Goal: Transaction & Acquisition: Purchase product/service

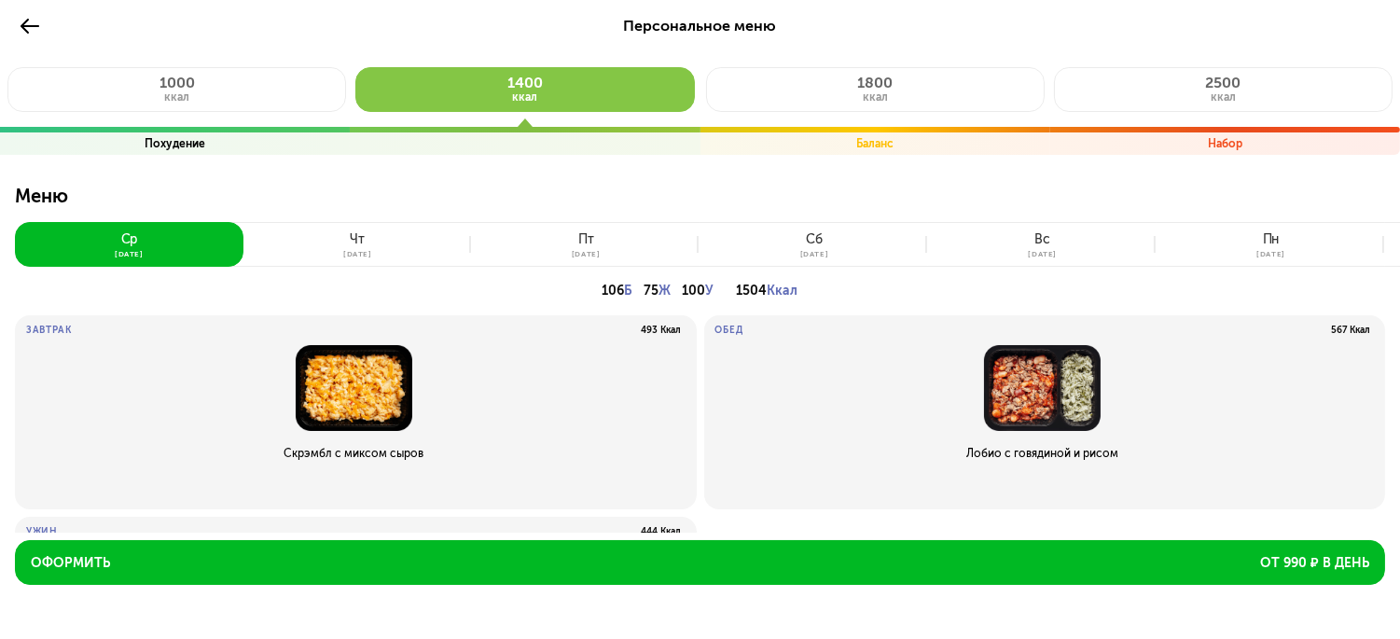
scroll to position [192, 0]
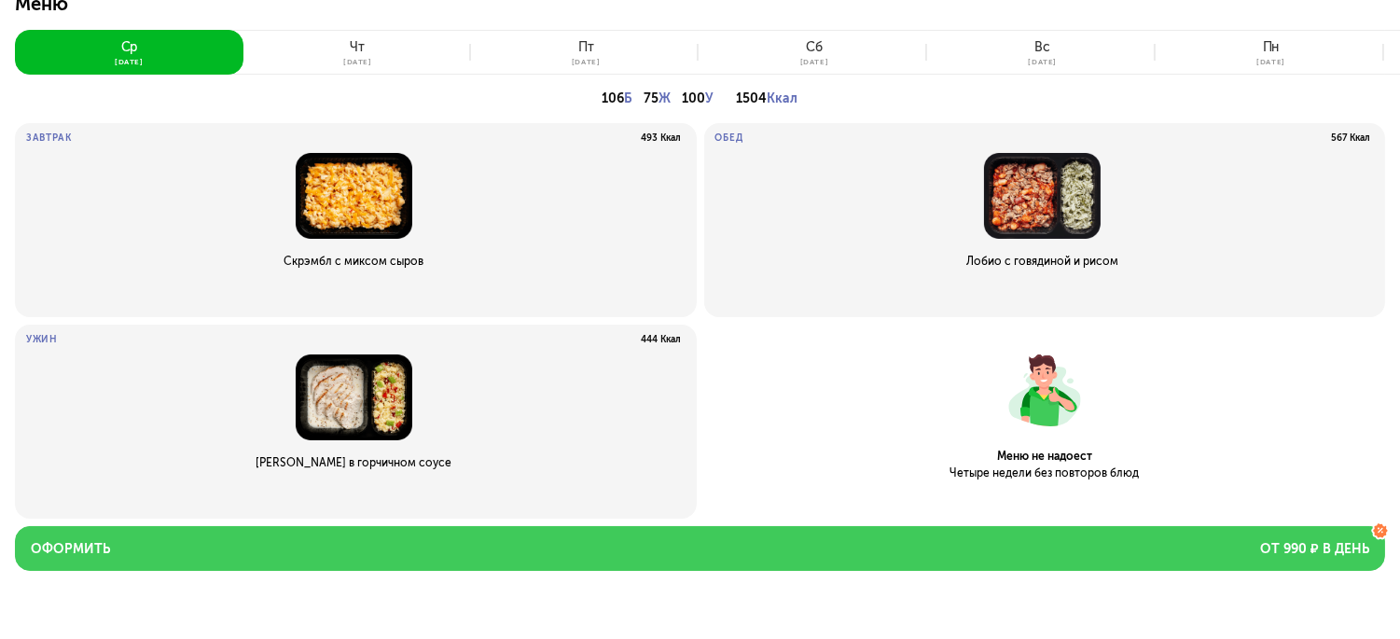
click at [690, 541] on button "Оформить от 990 ₽ в день" at bounding box center [700, 548] width 1370 height 45
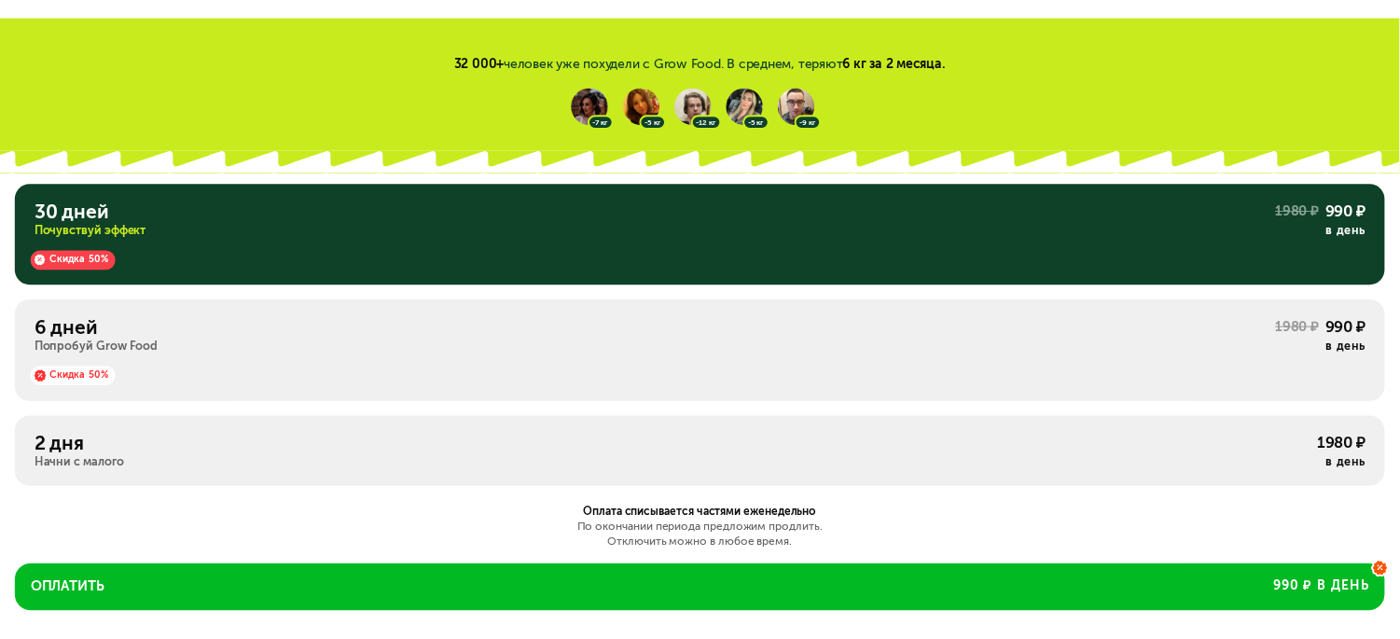
scroll to position [0, 0]
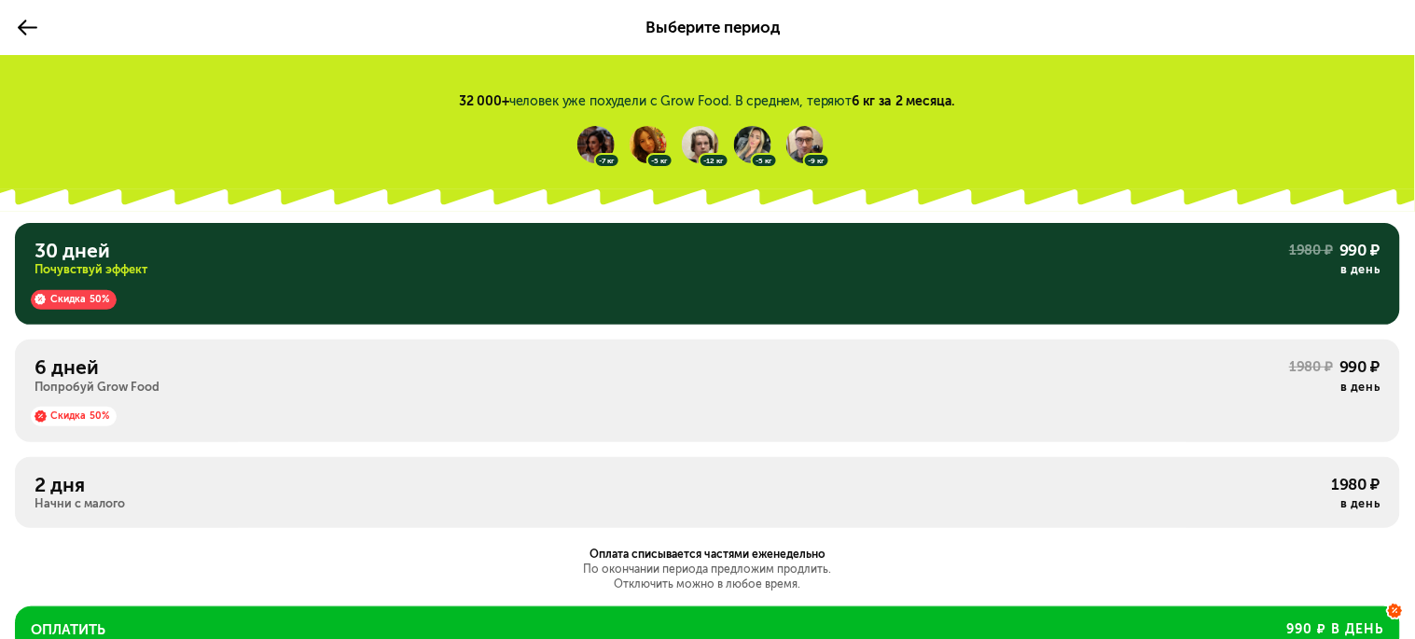
click at [40, 44] on div "Выберите период" at bounding box center [707, 27] width 1415 height 55
click at [33, 30] on icon at bounding box center [27, 27] width 23 height 23
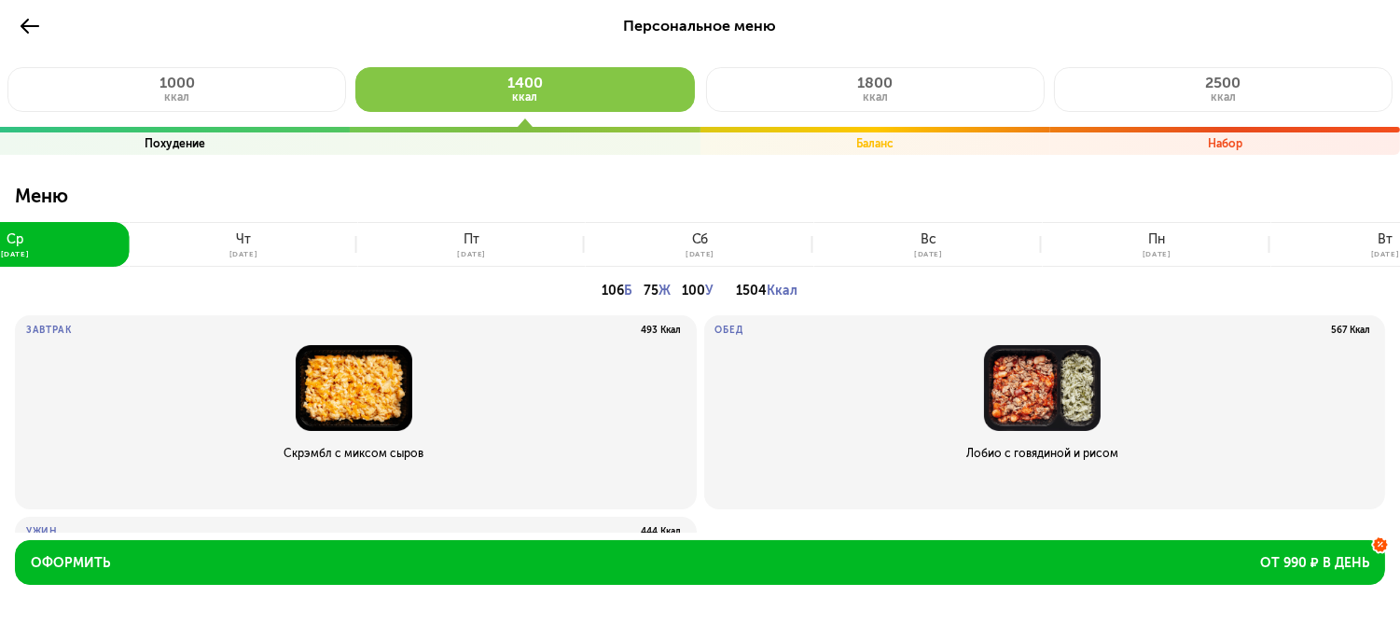
click at [692, 245] on div "сб" at bounding box center [700, 239] width 17 height 15
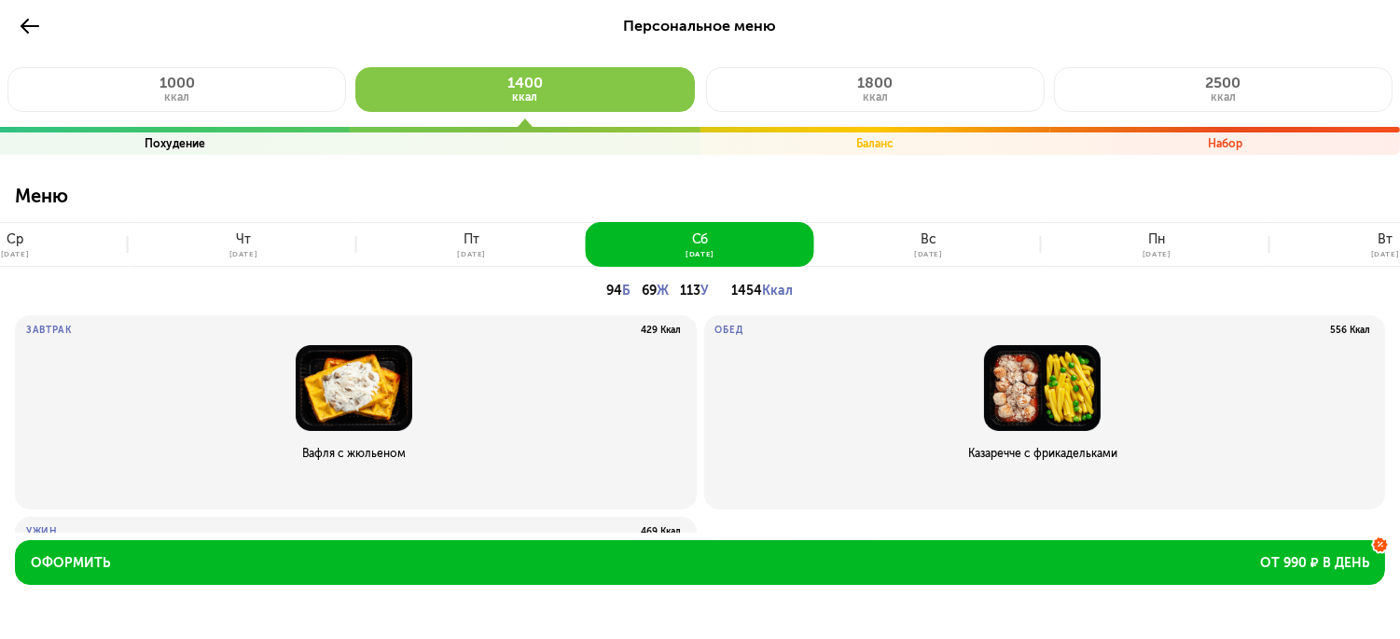
click at [48, 241] on button "[DATE]" at bounding box center [15, 244] width 228 height 45
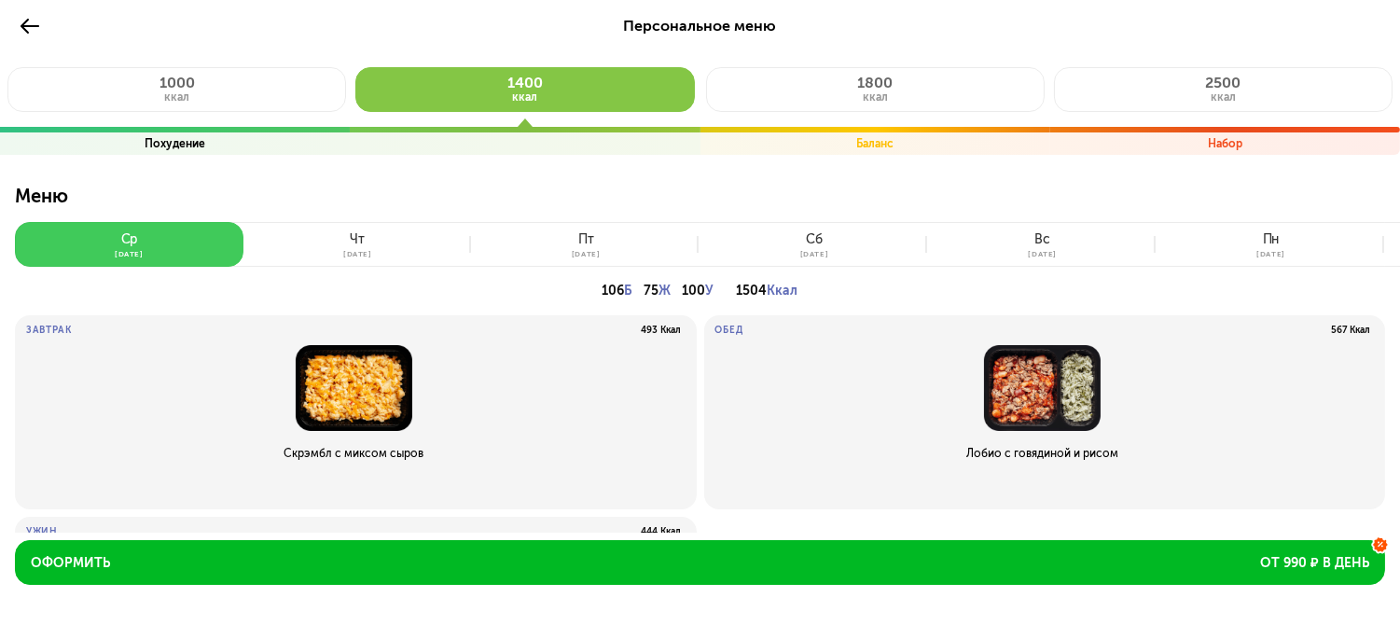
click at [48, 241] on button "[DATE]" at bounding box center [129, 244] width 228 height 45
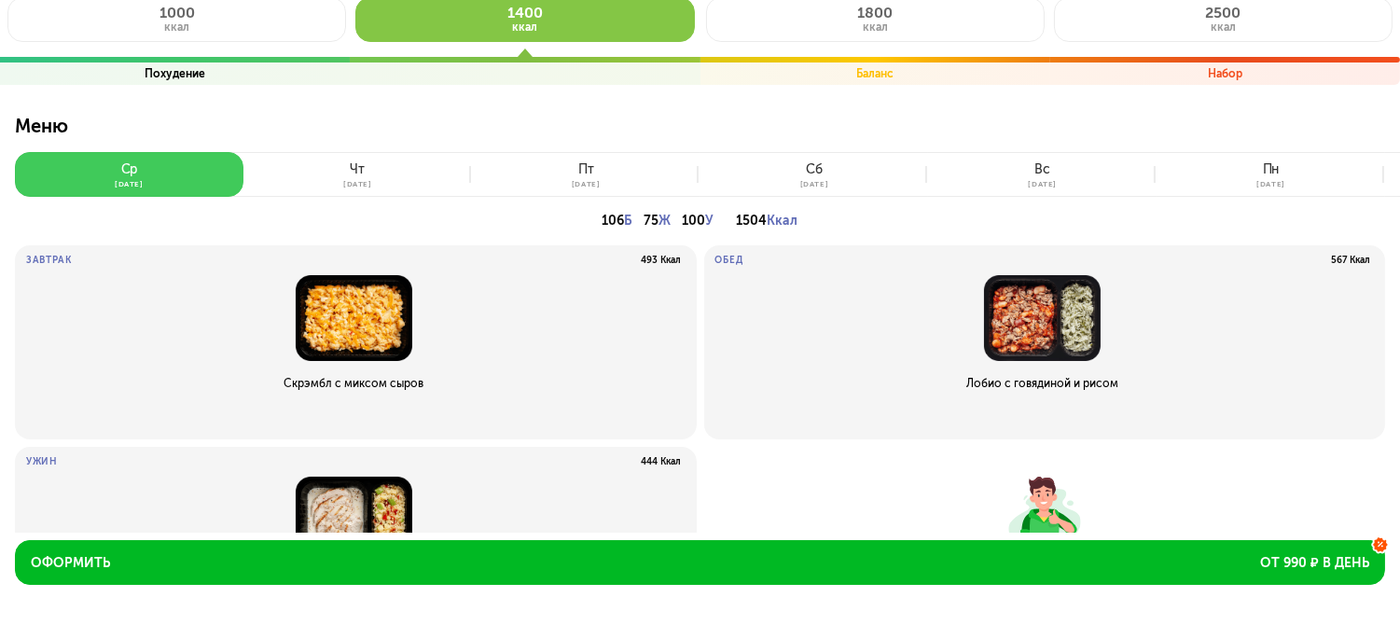
scroll to position [192, 0]
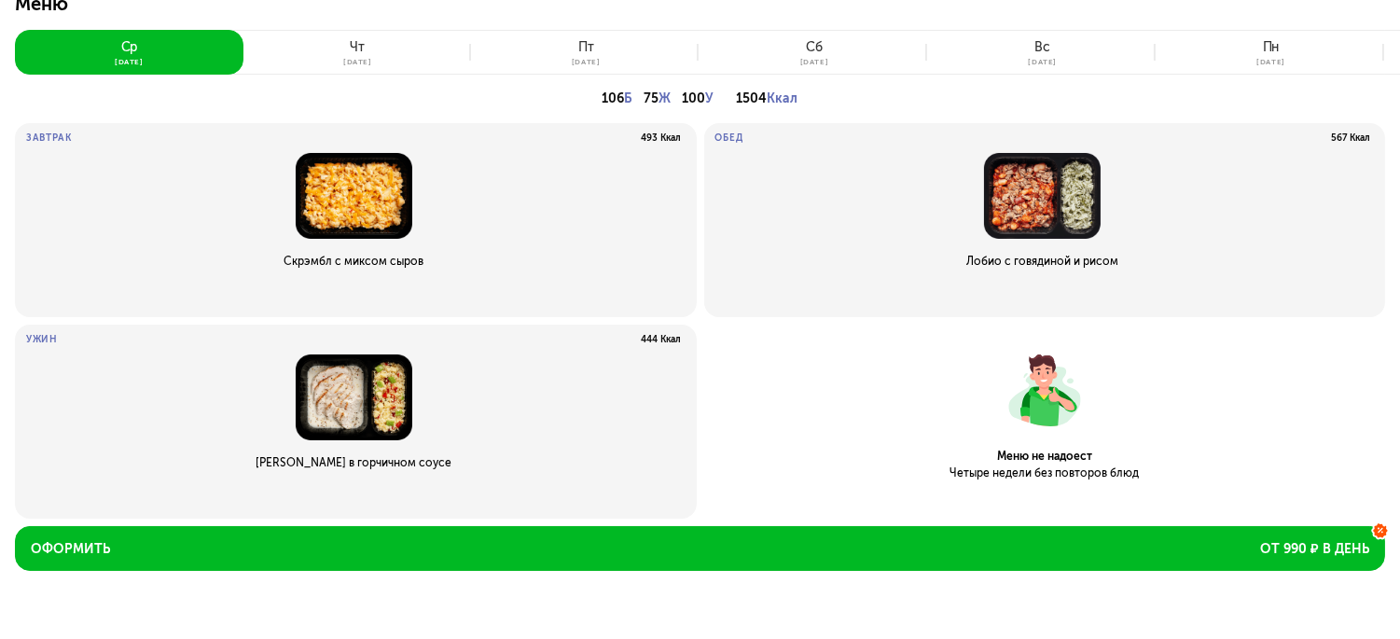
click at [352, 54] on button "[DATE]" at bounding box center [357, 52] width 228 height 45
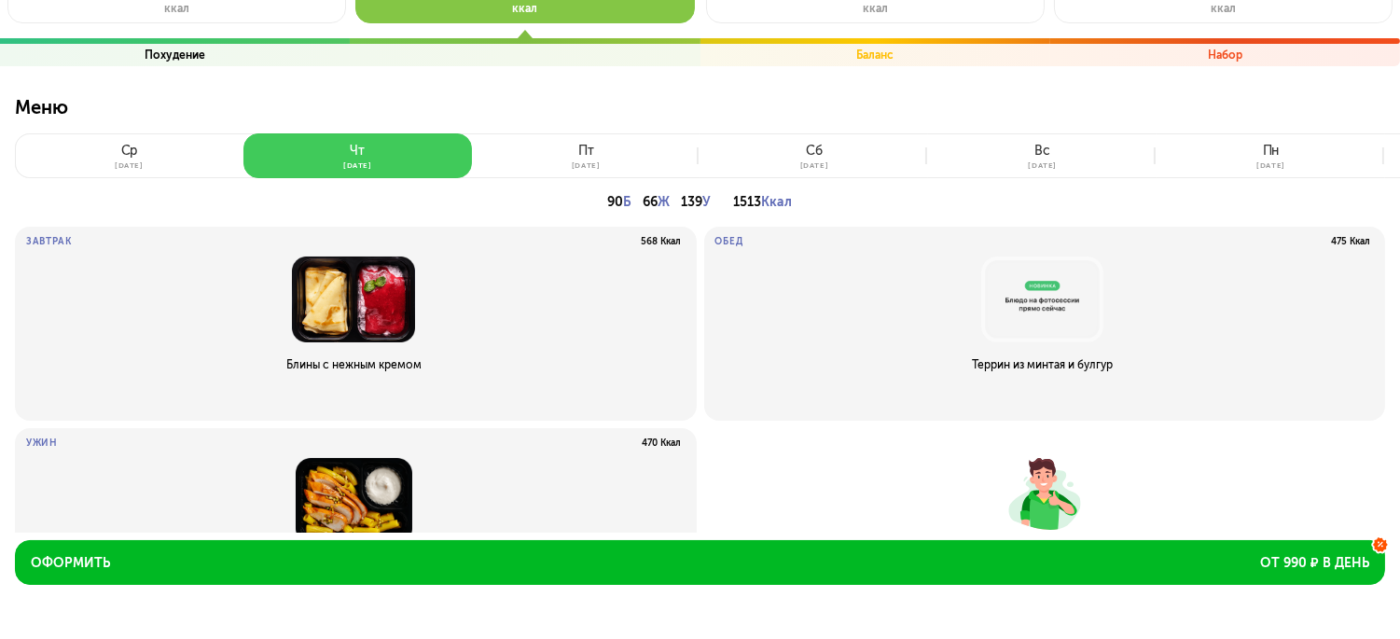
scroll to position [0, 0]
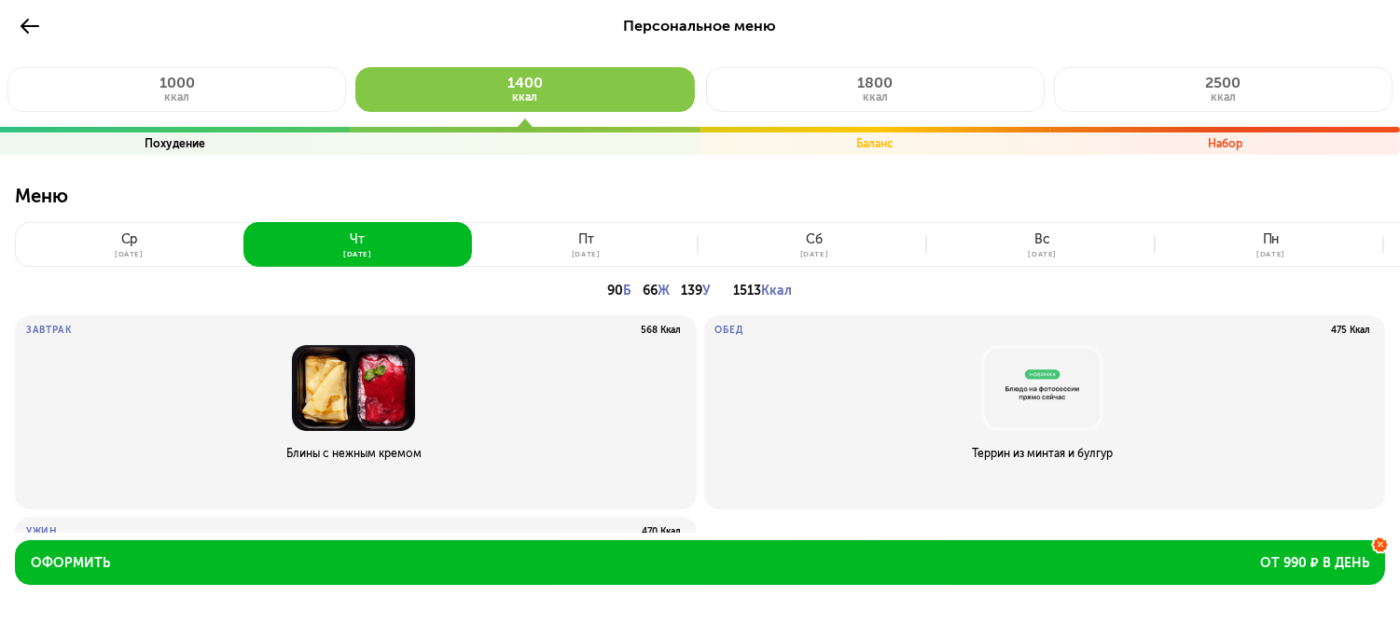
click at [19, 25] on icon at bounding box center [30, 26] width 22 height 22
click at [665, 17] on span "Персональное меню" at bounding box center [700, 26] width 153 height 18
click at [24, 193] on p "Меню" at bounding box center [700, 203] width 1370 height 37
click at [1002, 370] on img at bounding box center [1043, 388] width 656 height 86
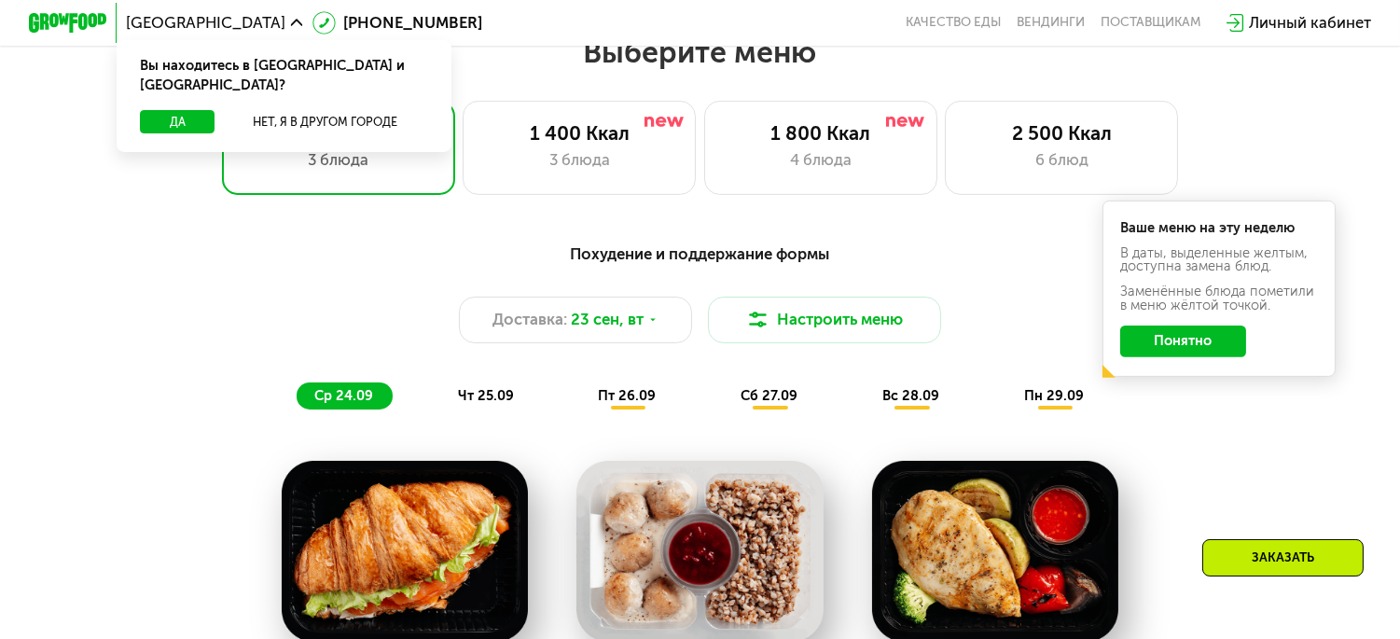
scroll to position [1347, 0]
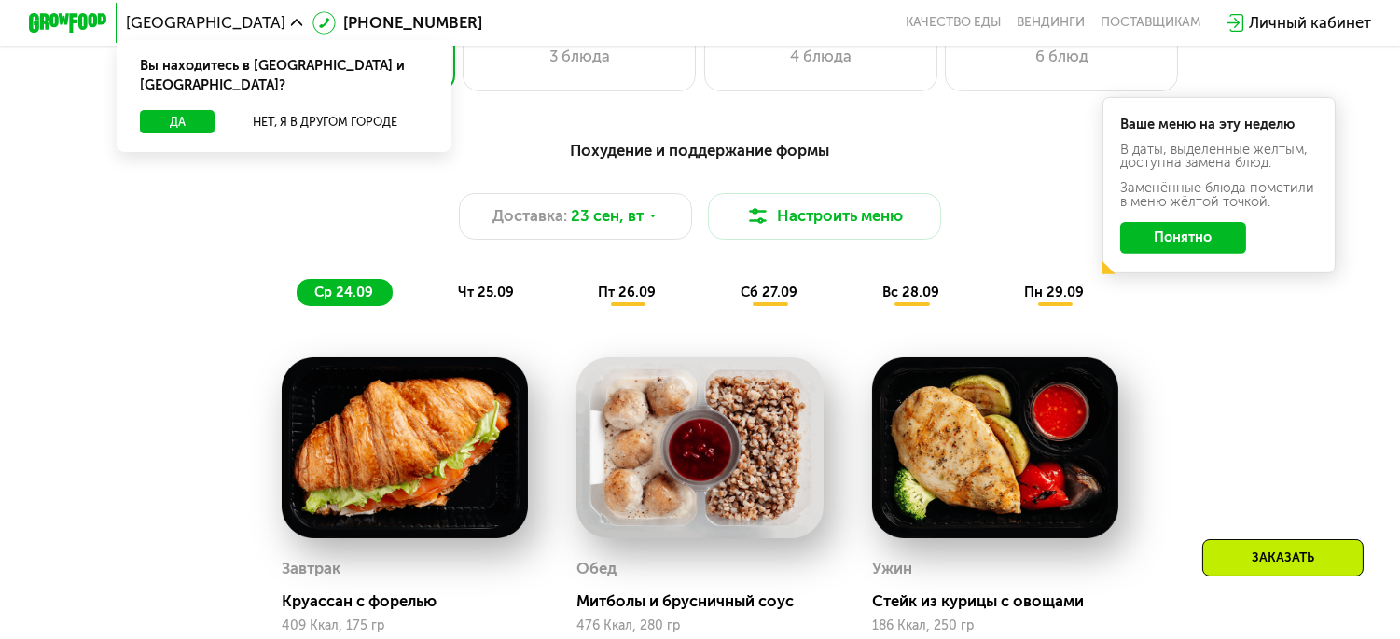
click at [1225, 243] on button "Понятно" at bounding box center [1183, 237] width 126 height 31
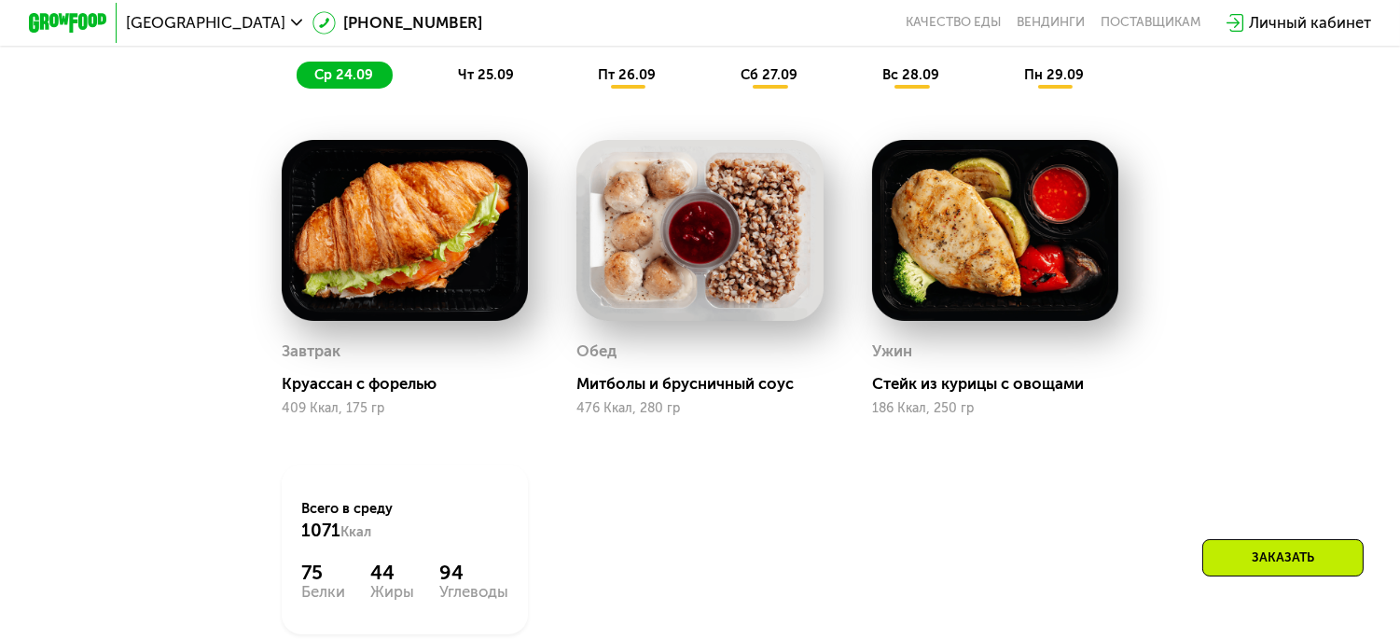
scroll to position [1450, 0]
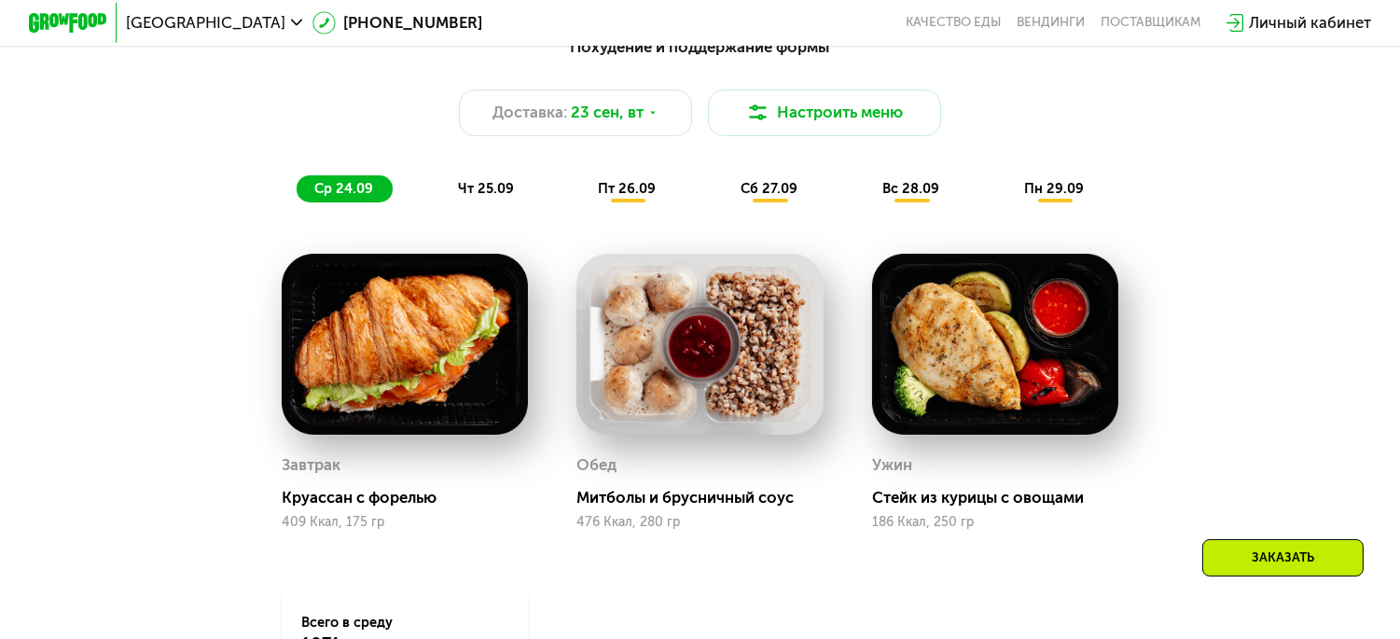
click at [628, 202] on div "пт 26.09" at bounding box center [628, 188] width 95 height 27
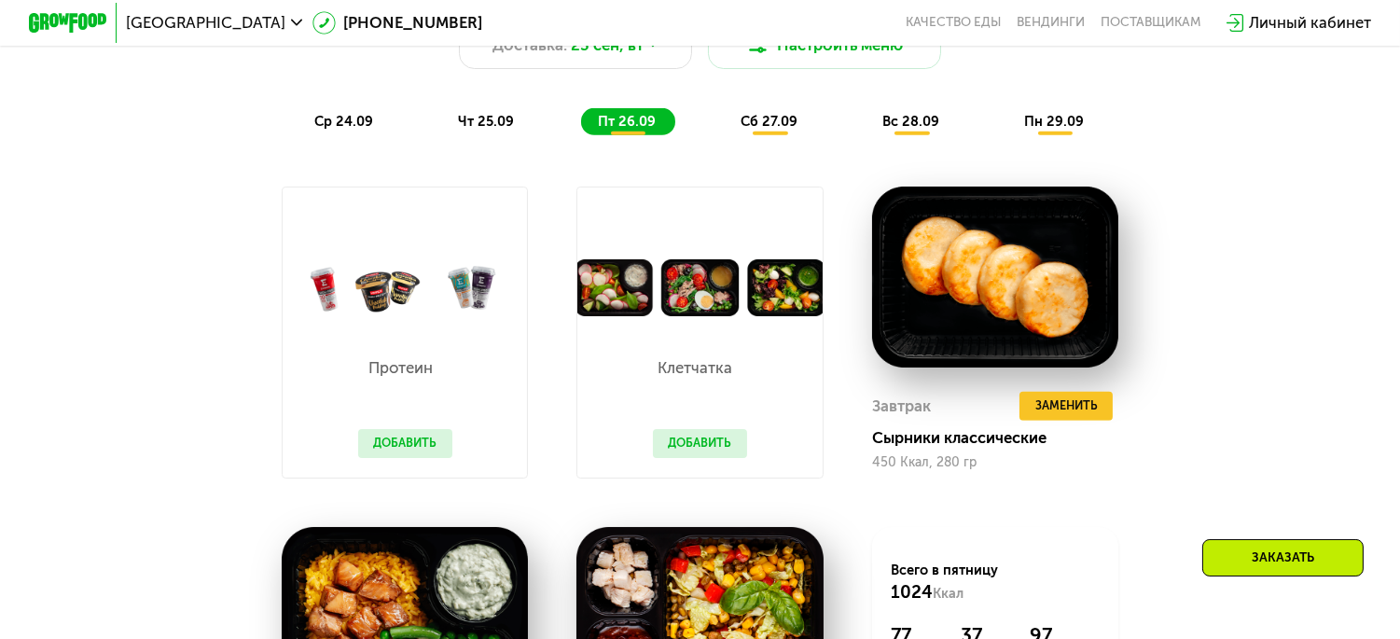
scroll to position [1554, 0]
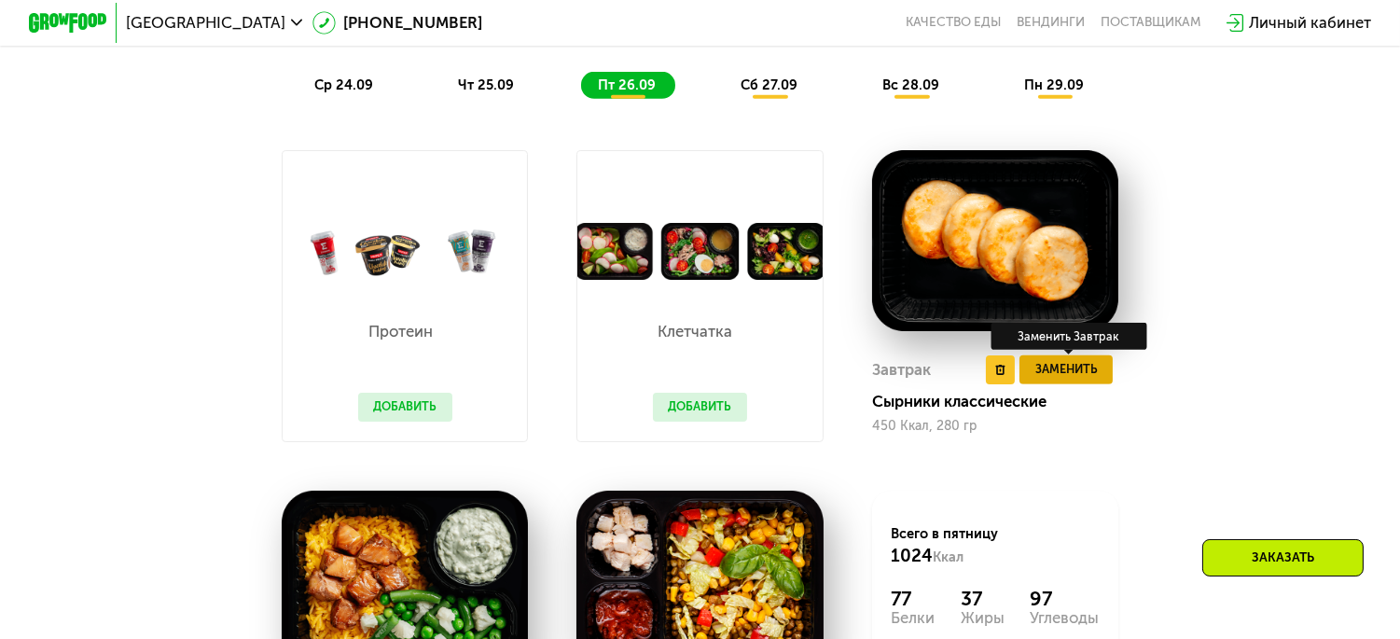
click at [1076, 384] on button "Заменить" at bounding box center [1065, 369] width 93 height 29
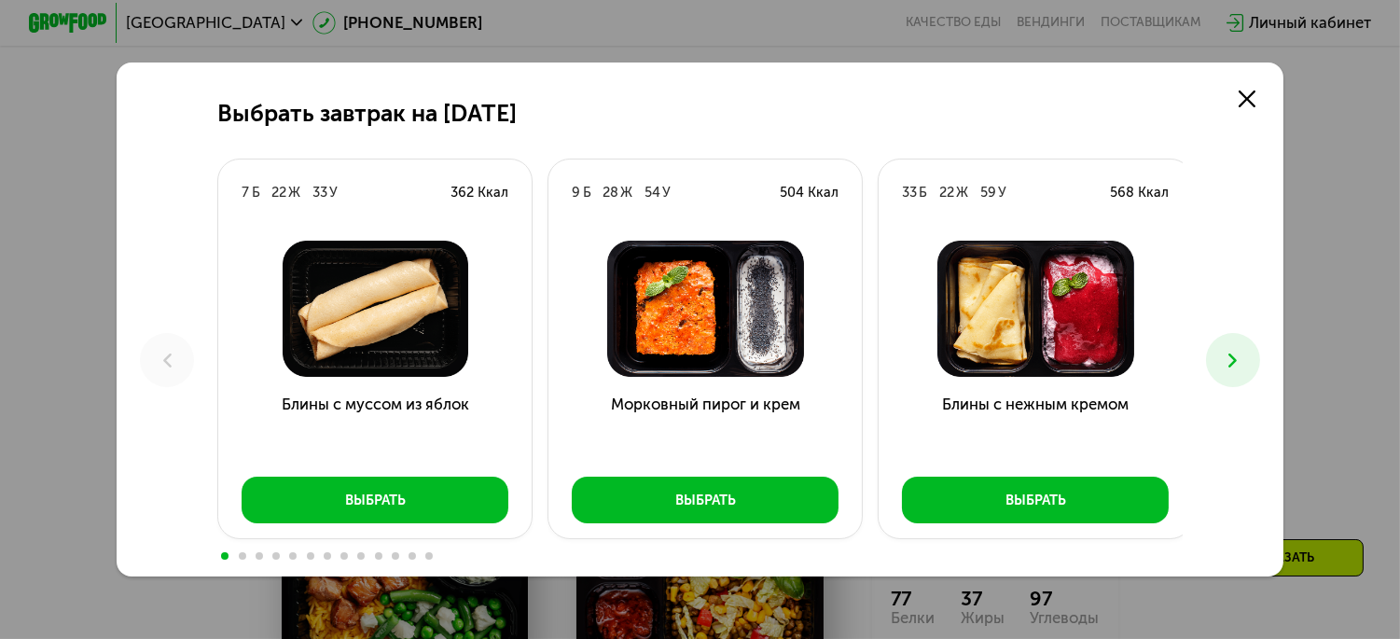
click at [1251, 359] on button at bounding box center [1233, 360] width 54 height 54
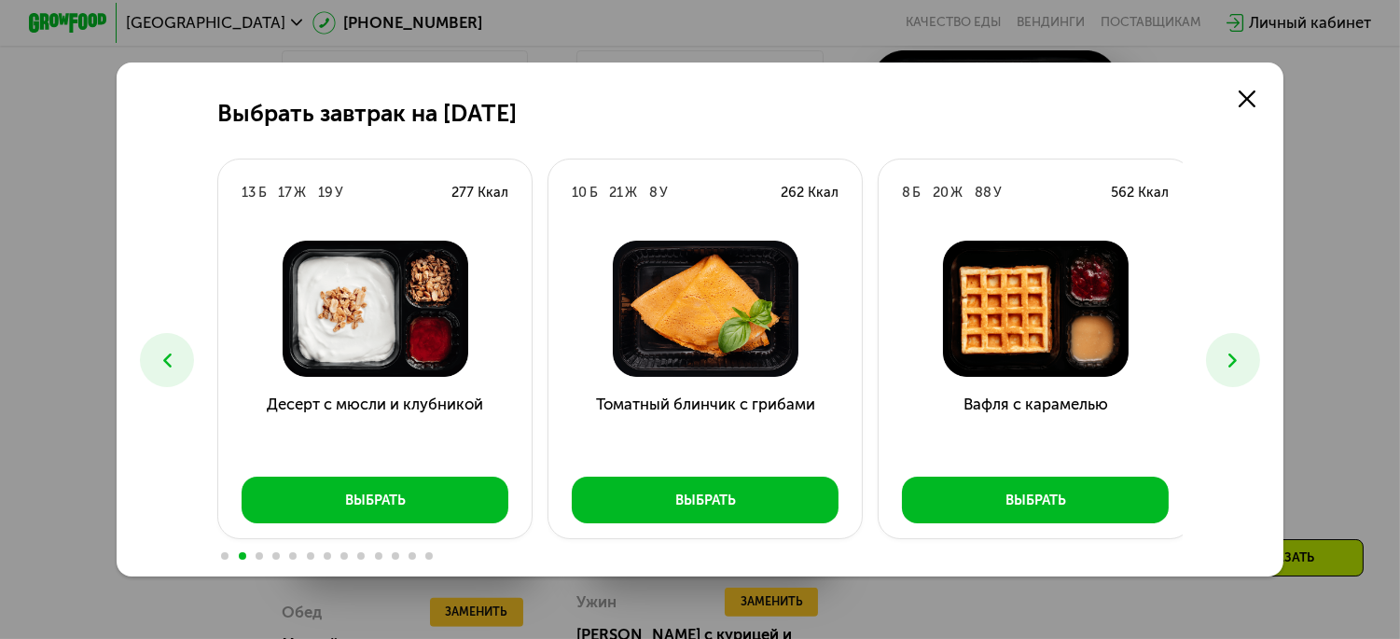
scroll to position [1761, 0]
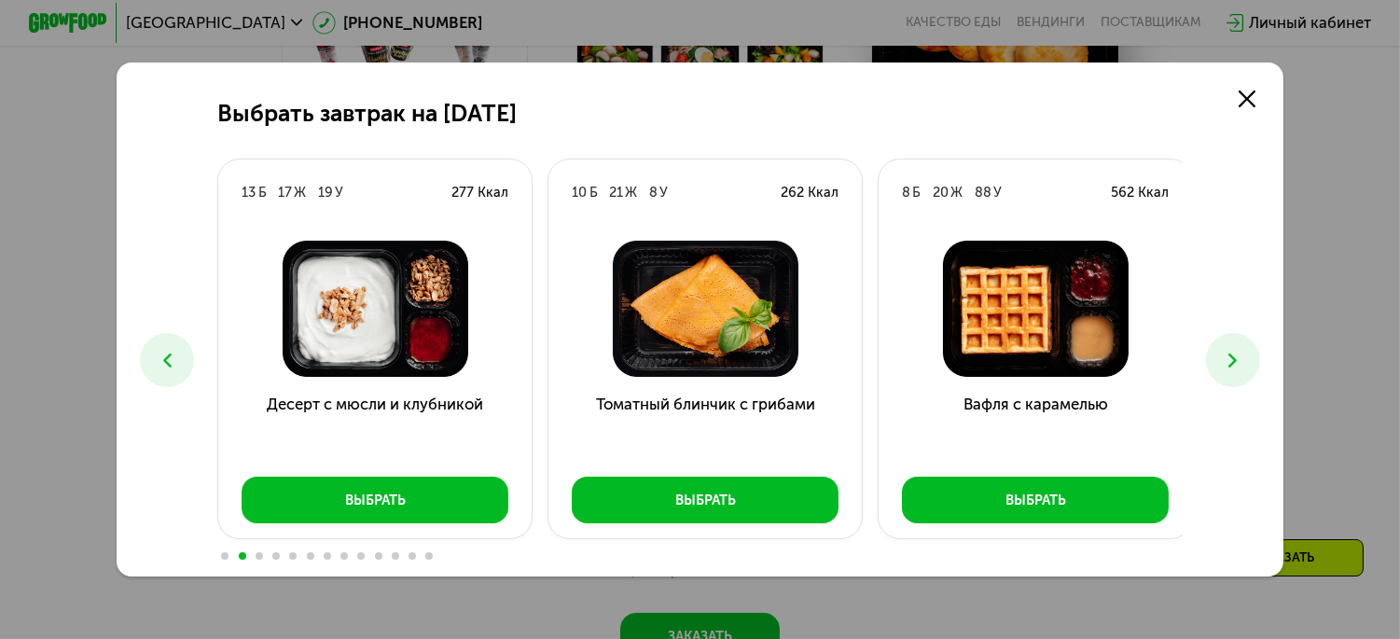
click at [1222, 377] on button at bounding box center [1233, 360] width 54 height 54
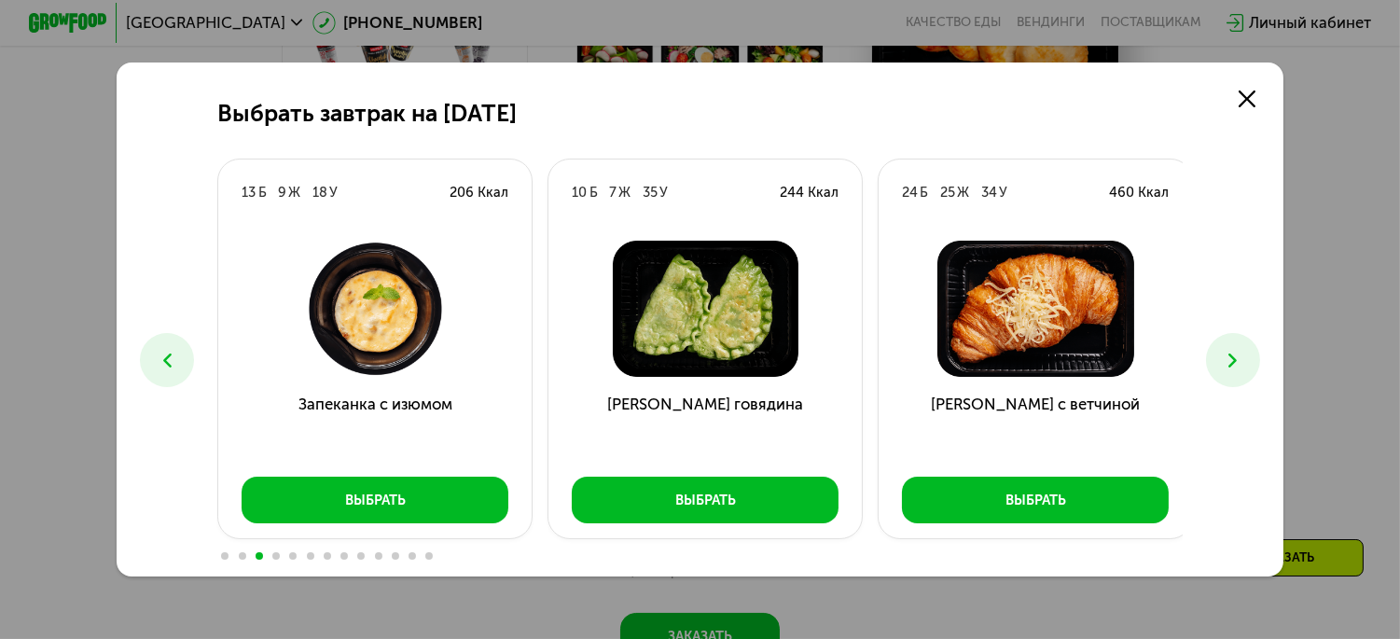
click at [1236, 352] on icon at bounding box center [1232, 360] width 23 height 23
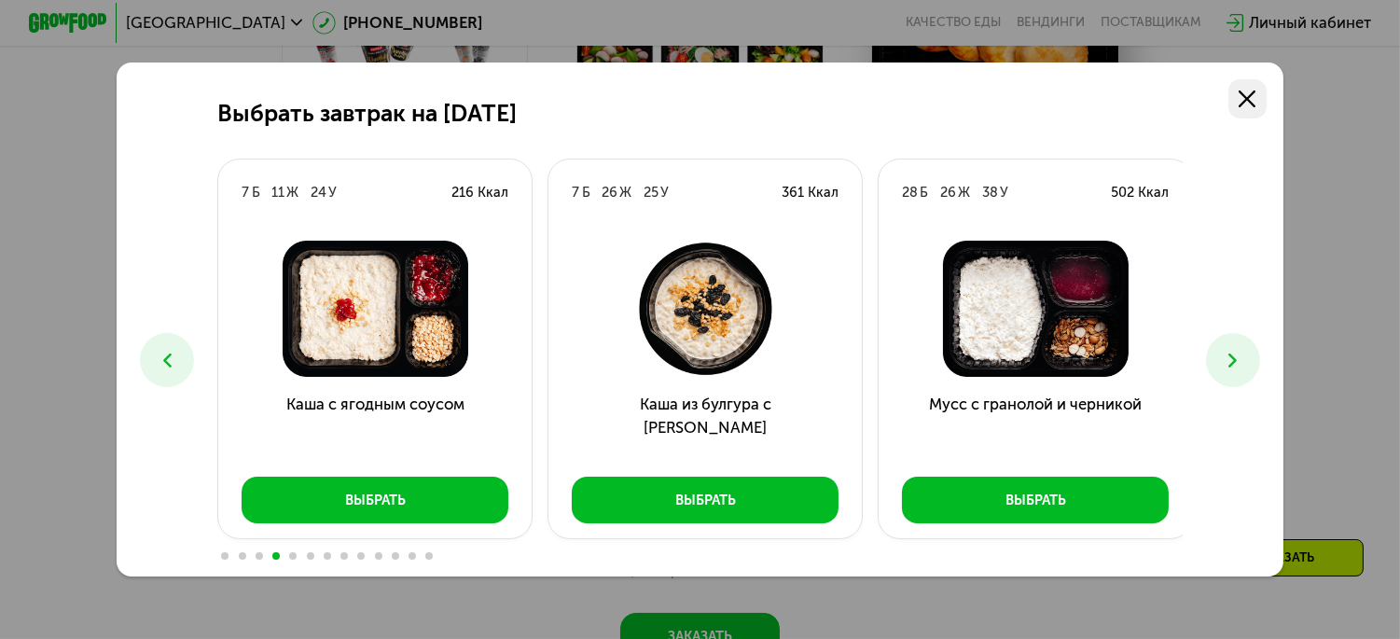
click at [1256, 90] on icon at bounding box center [1247, 99] width 18 height 18
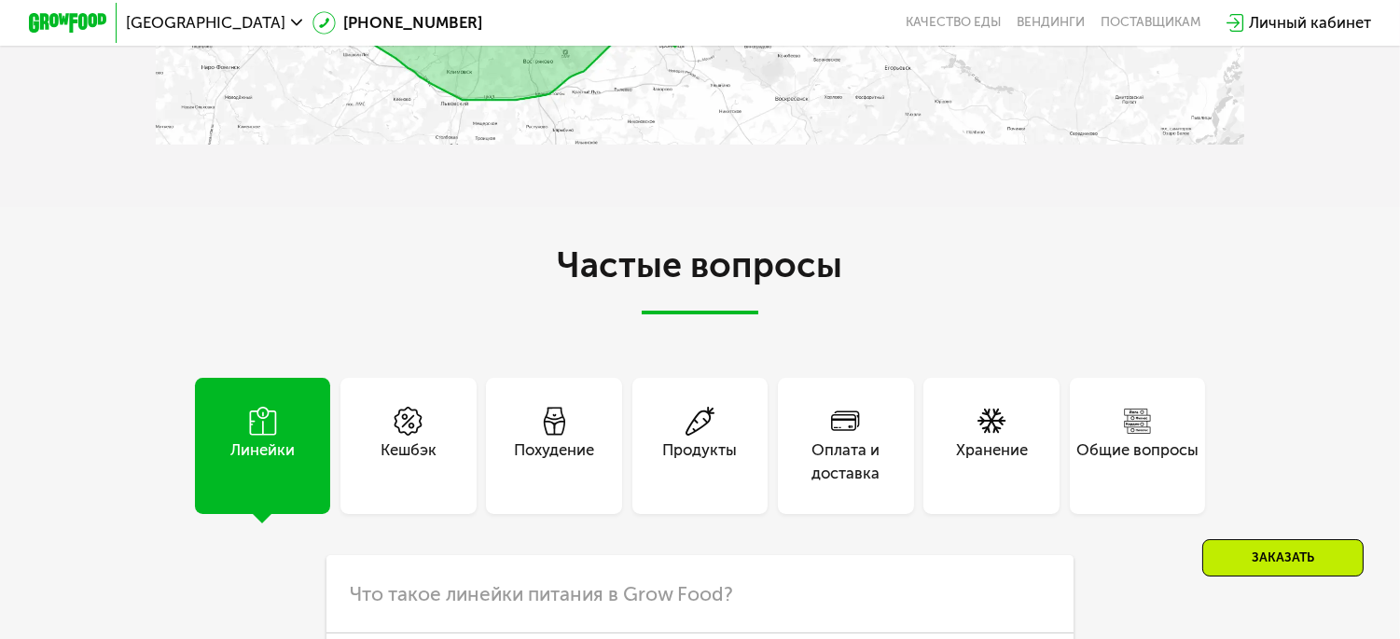
scroll to position [5077, 0]
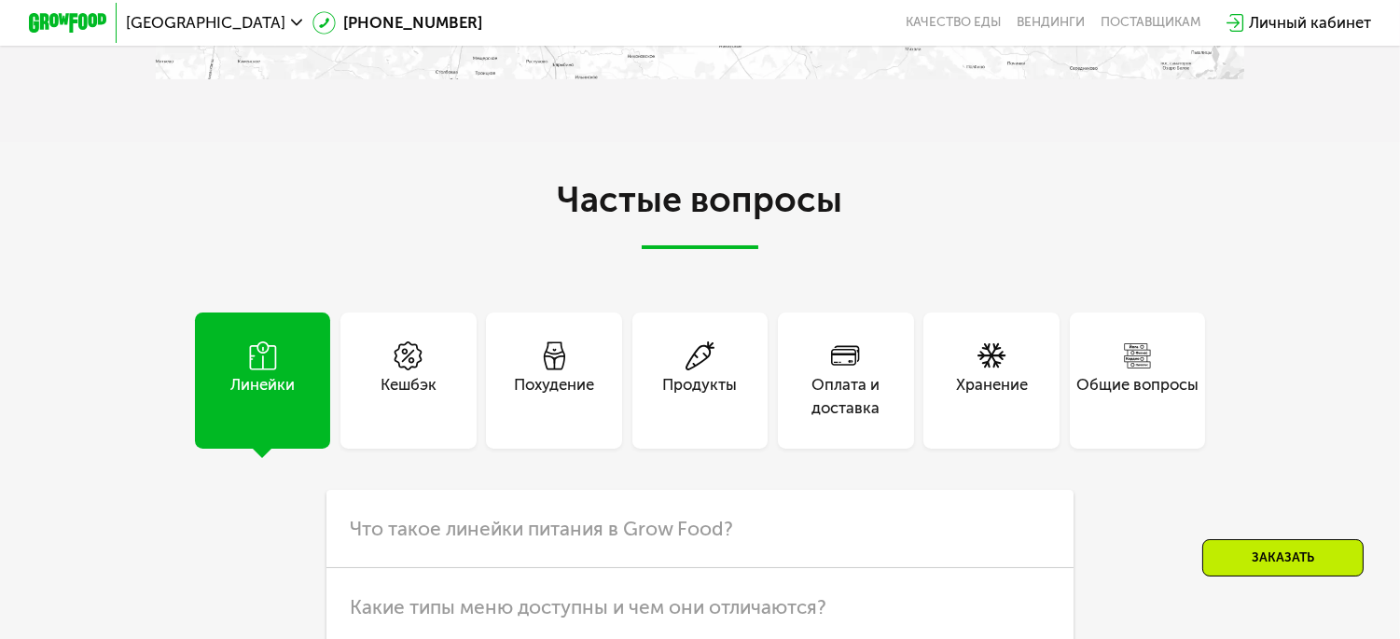
click at [678, 393] on div "Продукты" at bounding box center [699, 396] width 75 height 47
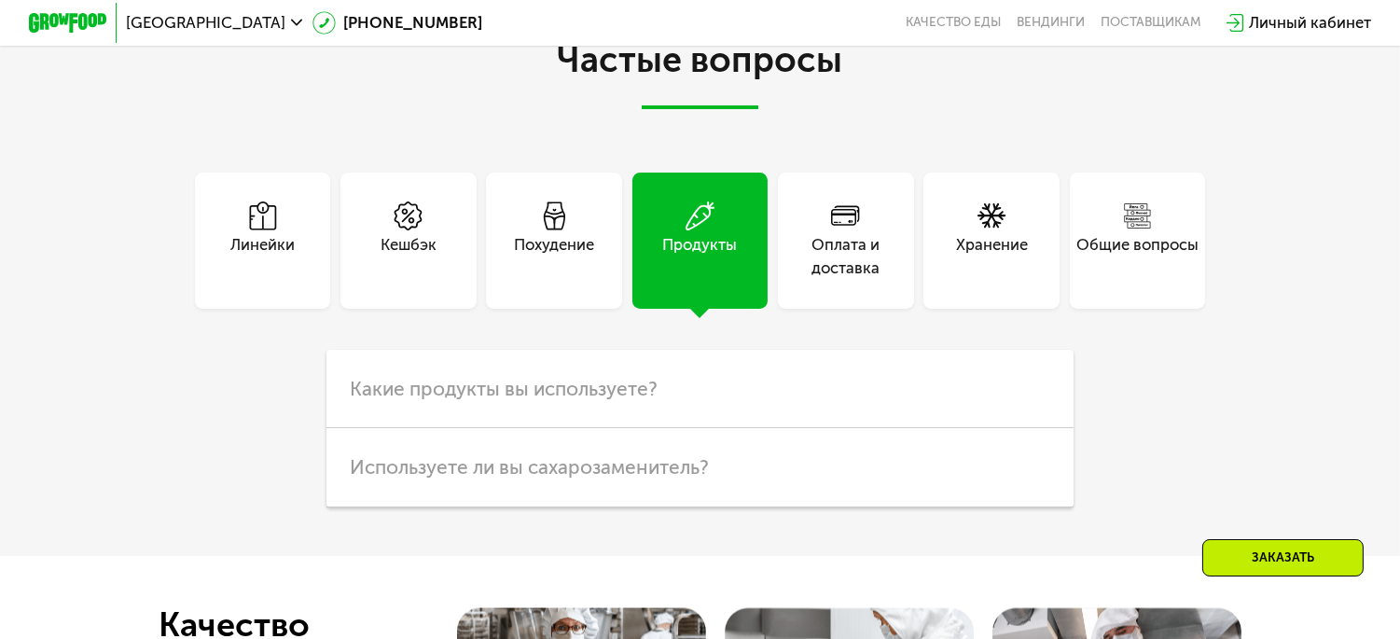
scroll to position [5491, 0]
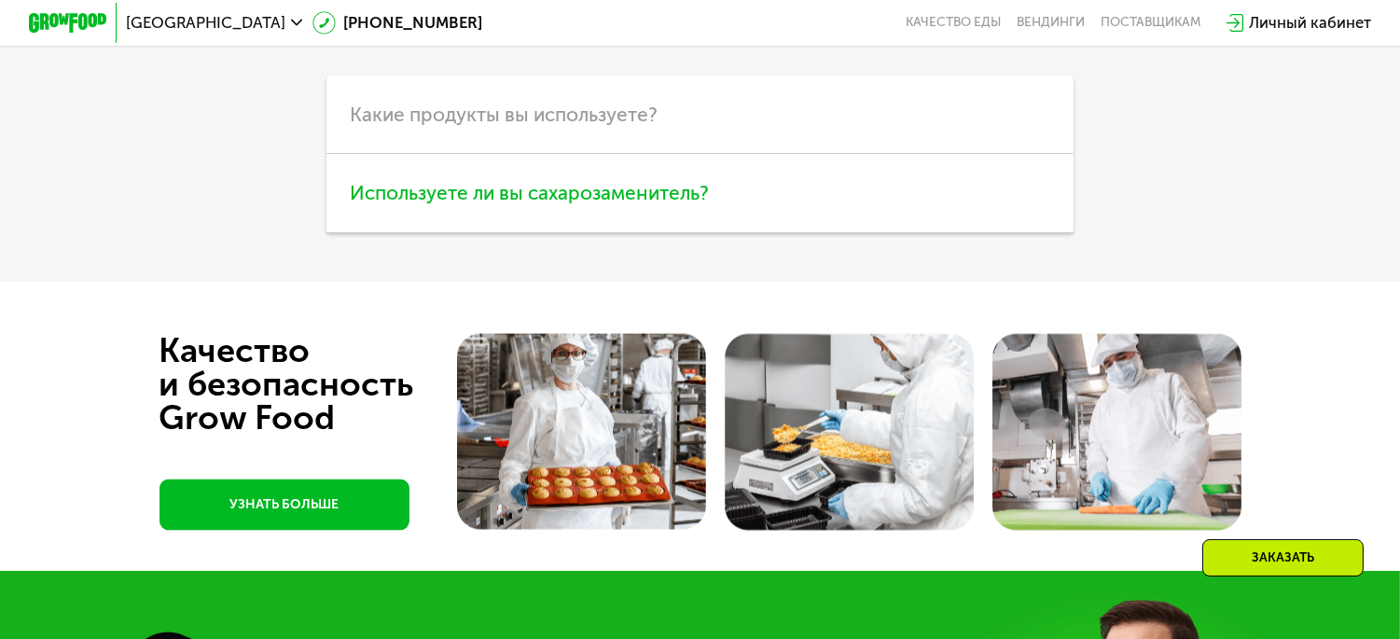
click at [541, 204] on span "Используете ли вы сахарозаменитель?" at bounding box center [529, 192] width 359 height 23
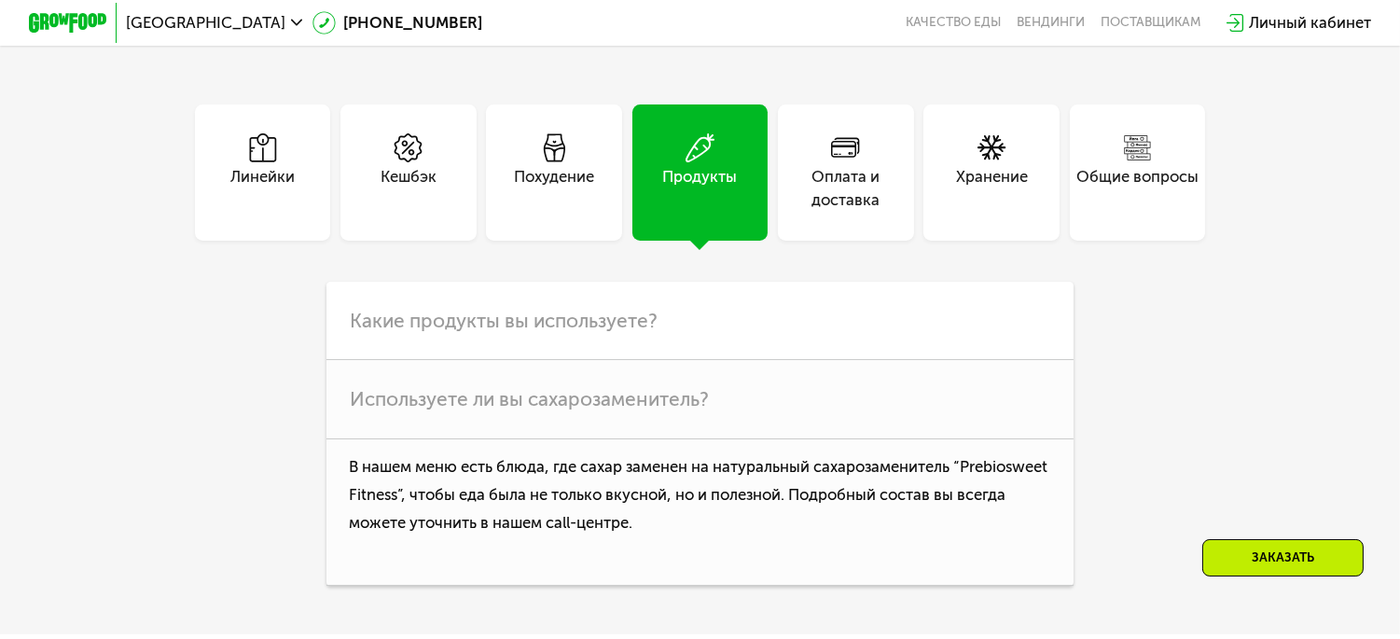
scroll to position [5284, 0]
click at [1194, 213] on div "Общие вопросы" at bounding box center [1137, 189] width 122 height 47
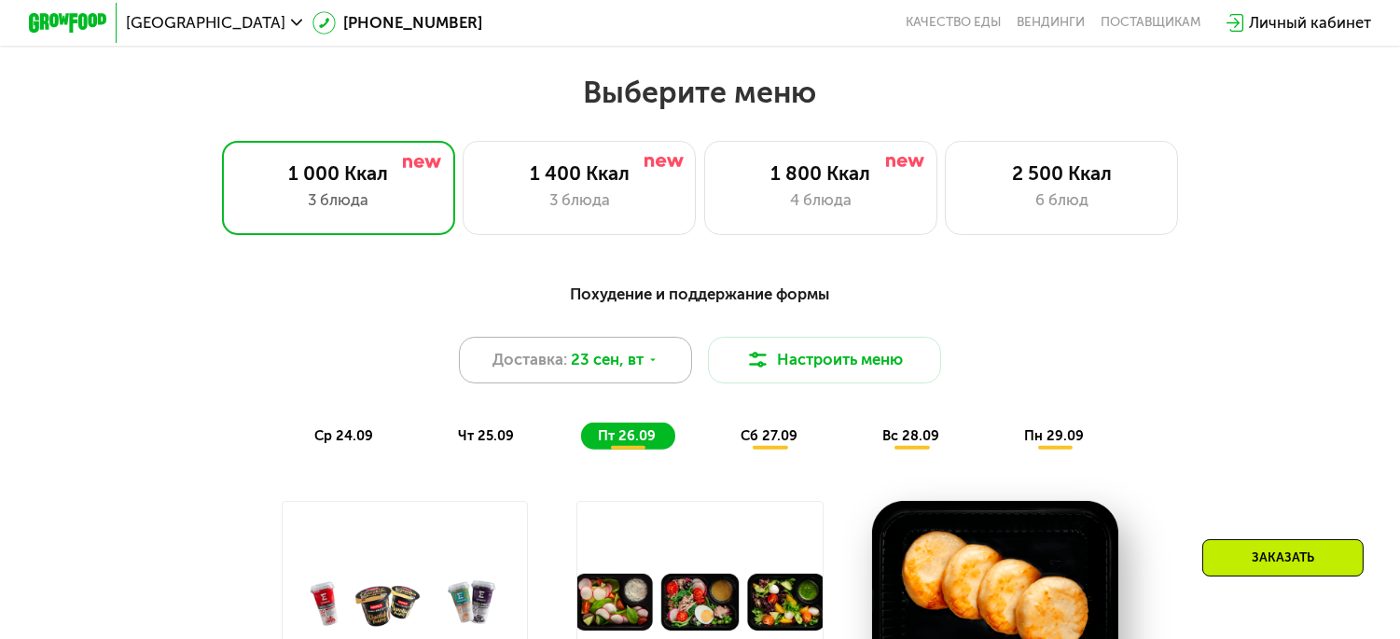
scroll to position [1250, 0]
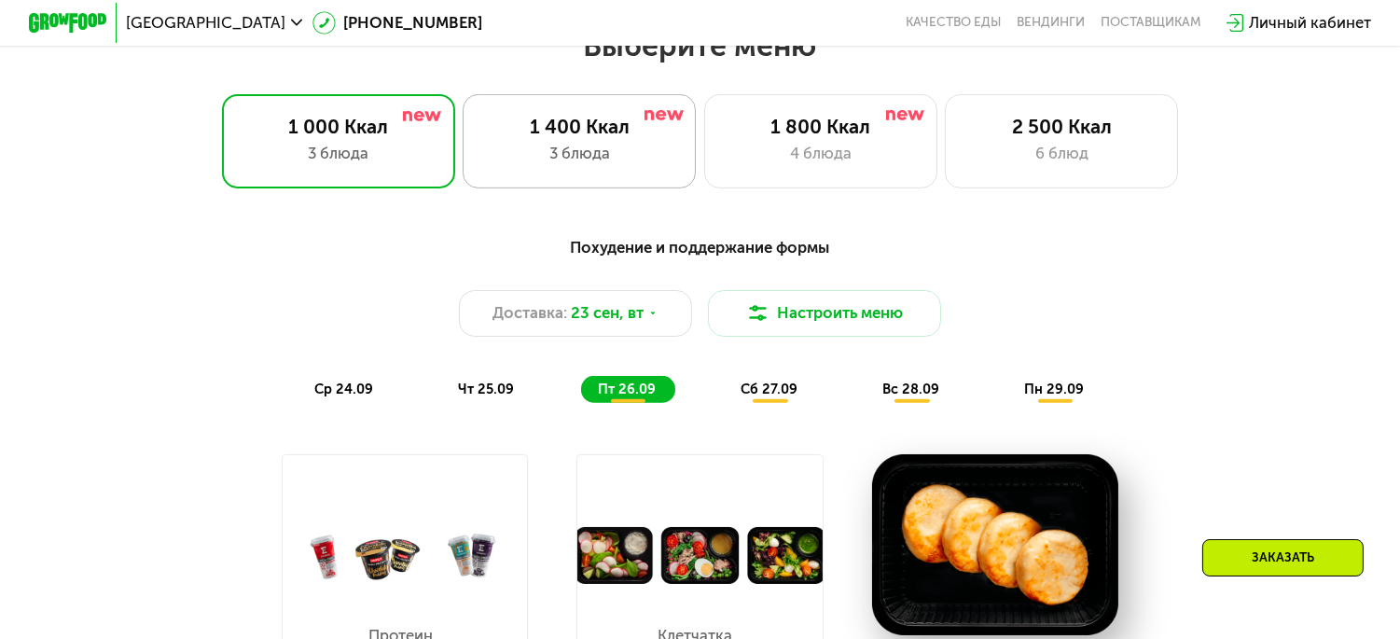
click at [570, 175] on div "1 400 Ккал 3 блюда" at bounding box center [579, 140] width 233 height 93
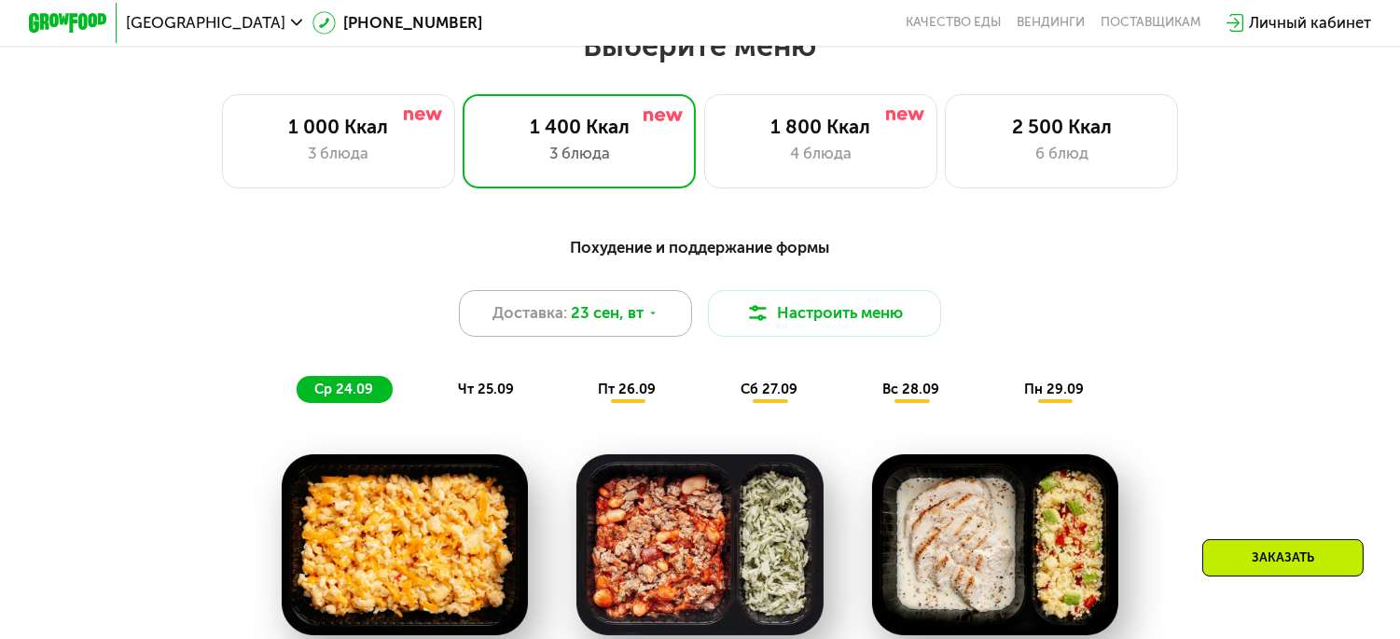
click at [673, 308] on div "Доставка: 23 сен, вт" at bounding box center [575, 313] width 233 height 47
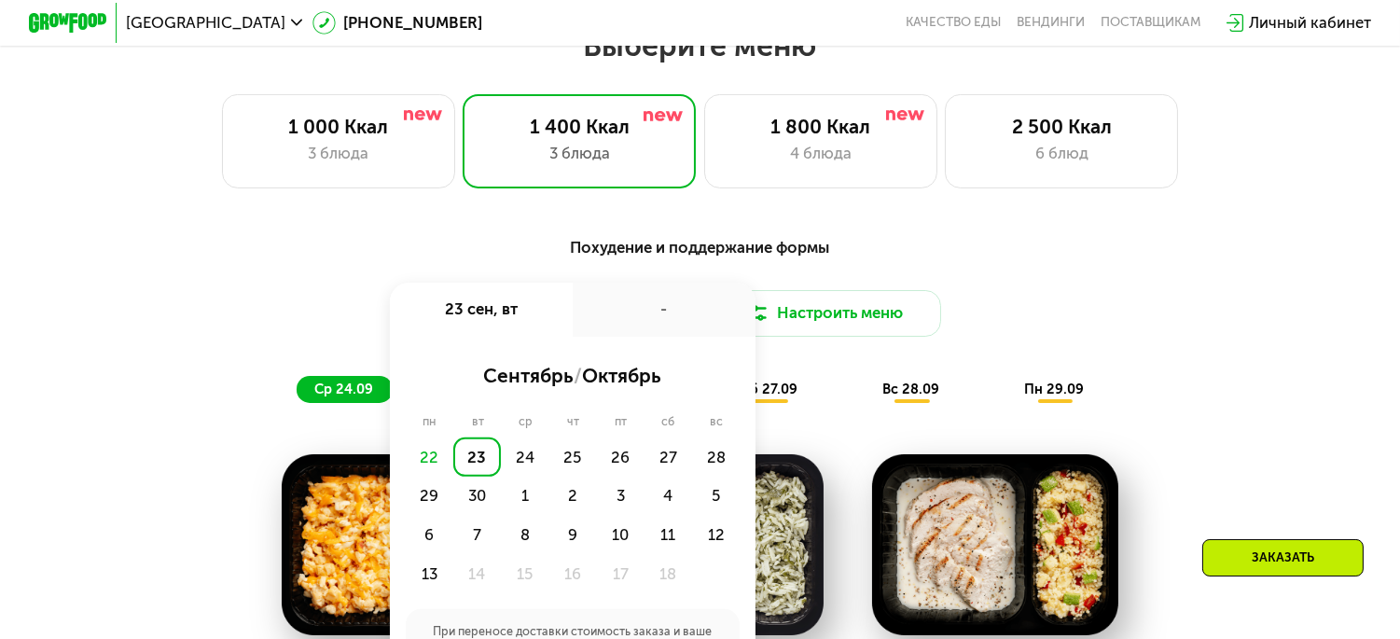
click at [1041, 303] on div "Доставка: 23 сен, вт 23 сен, вт - сентябрь / октябрь пн вт ср чт пт сб вс 22 23…" at bounding box center [699, 313] width 1151 height 47
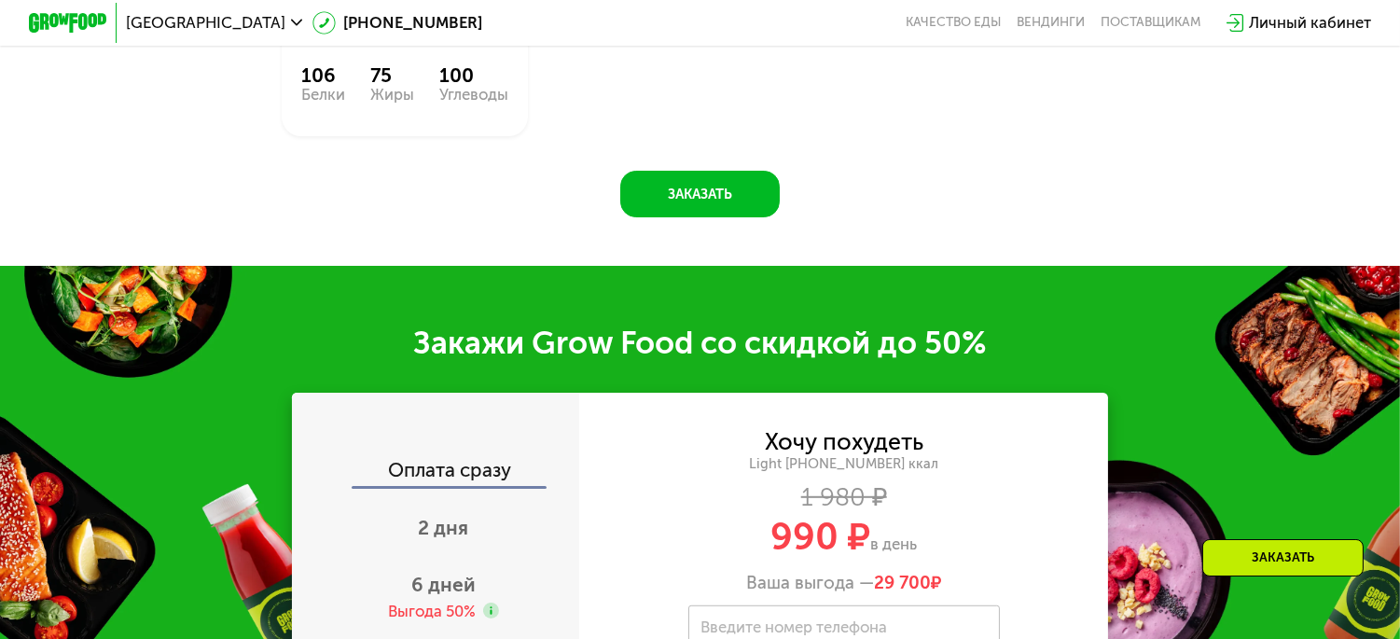
scroll to position [2286, 0]
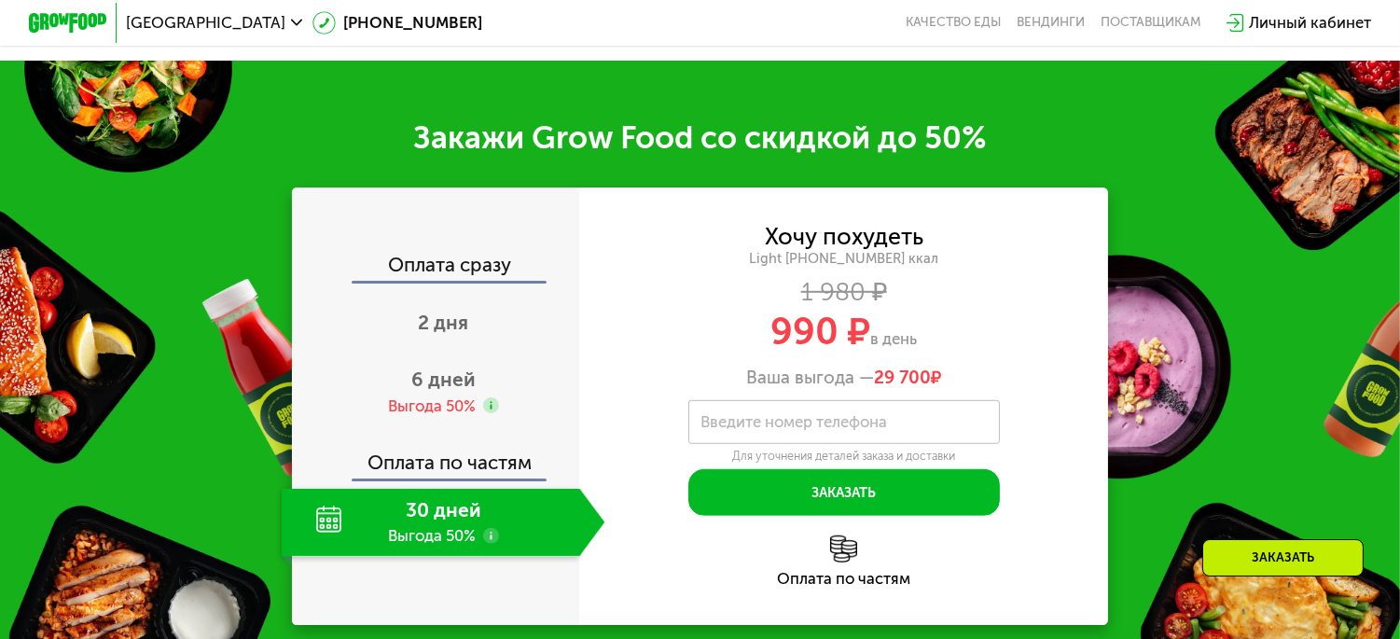
click at [491, 543] on use at bounding box center [491, 536] width 16 height 16
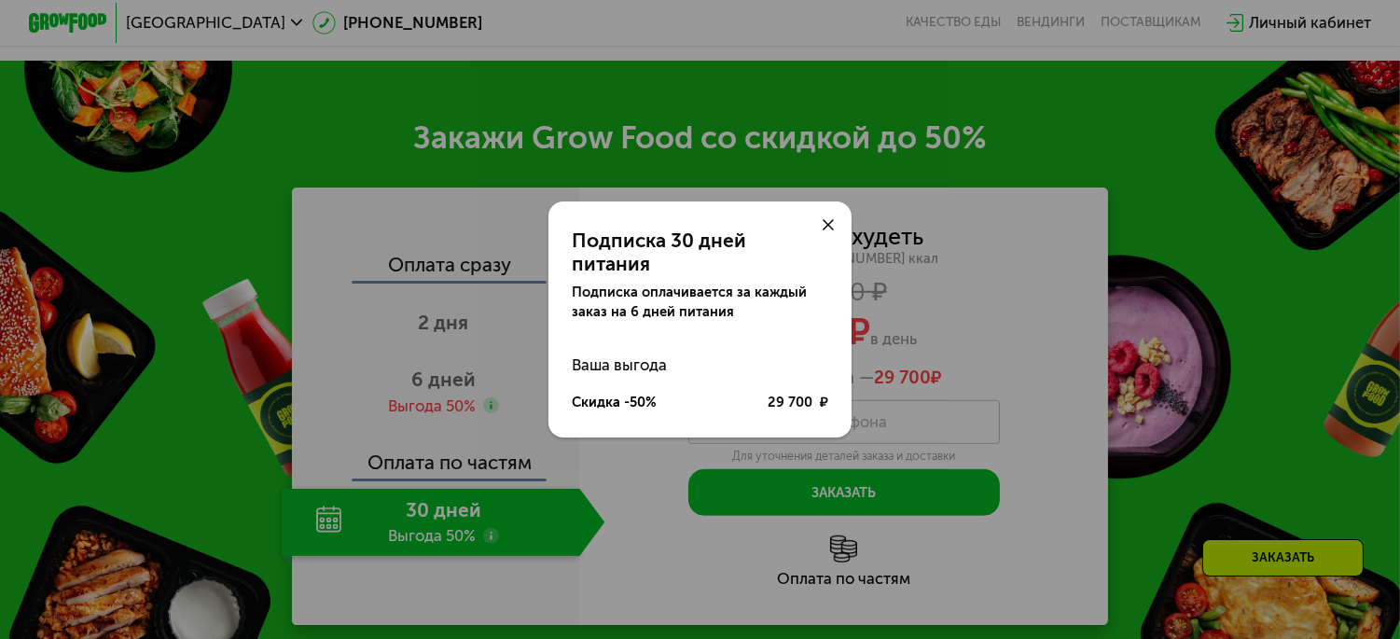
click at [828, 228] on icon at bounding box center [828, 225] width 12 height 12
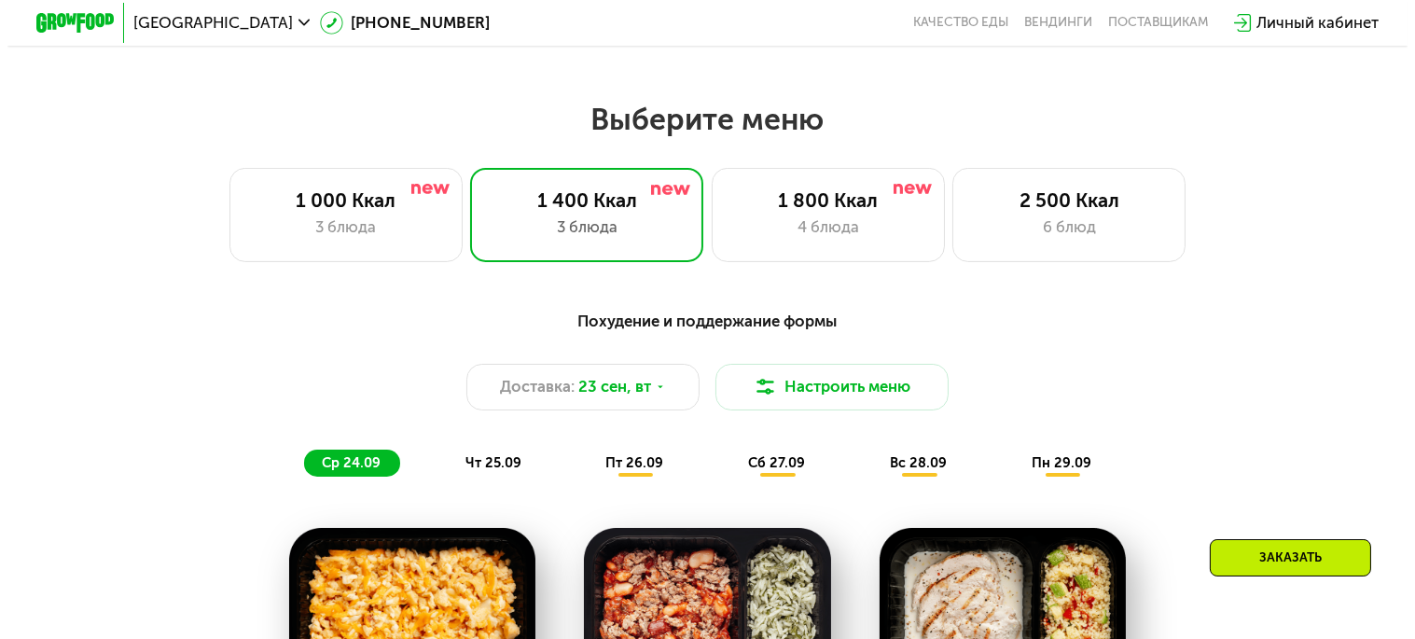
scroll to position [1145, 0]
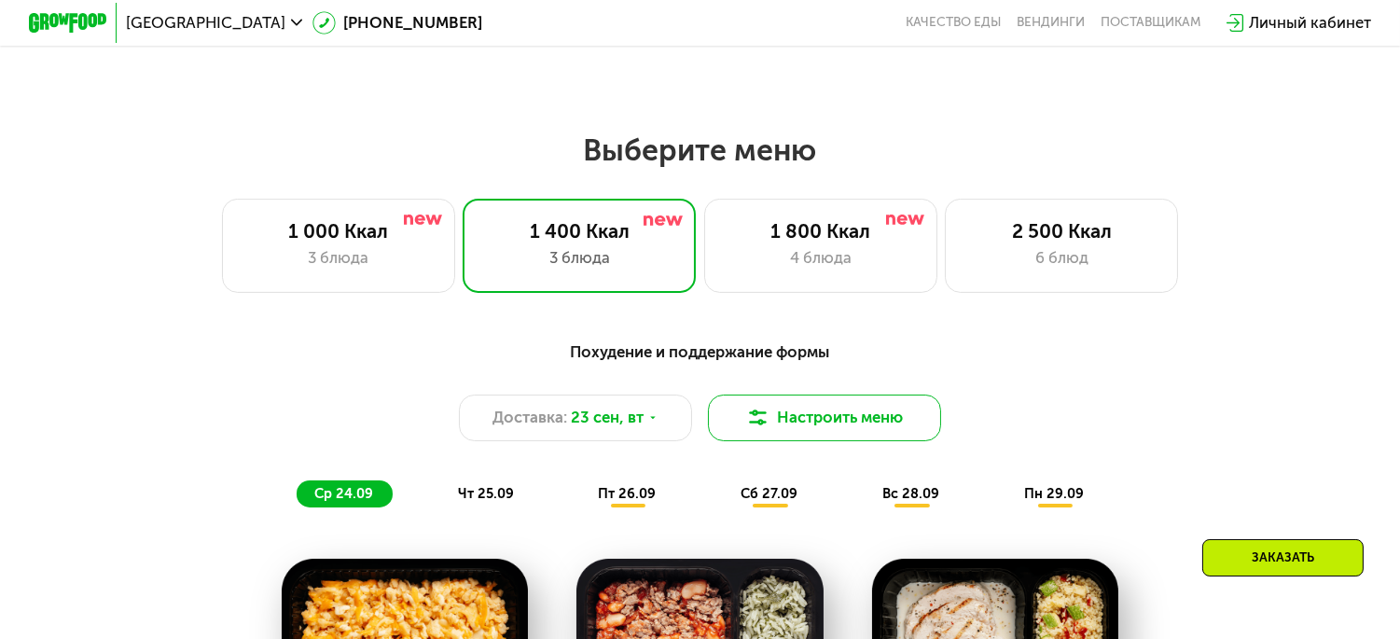
click at [817, 411] on button "Настроить меню" at bounding box center [824, 417] width 233 height 47
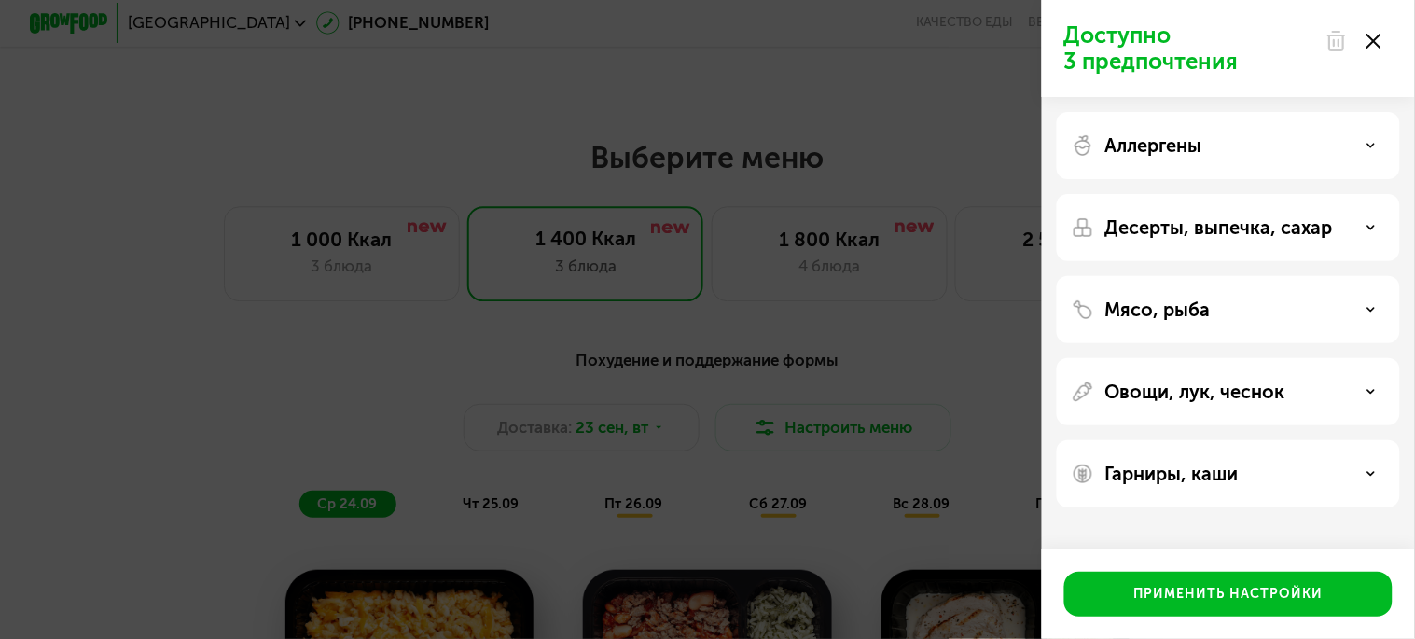
click at [1297, 146] on div "Аллергены" at bounding box center [1227, 145] width 313 height 22
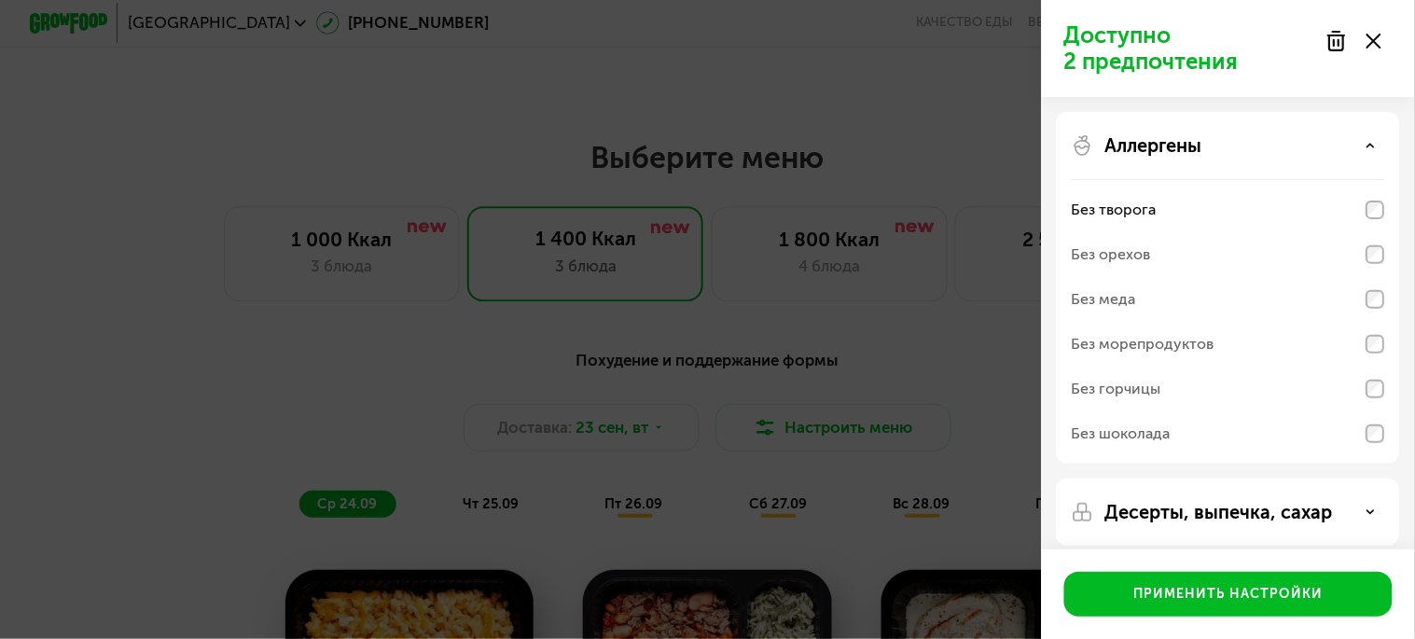
click at [1283, 145] on div "Аллергены" at bounding box center [1227, 145] width 313 height 22
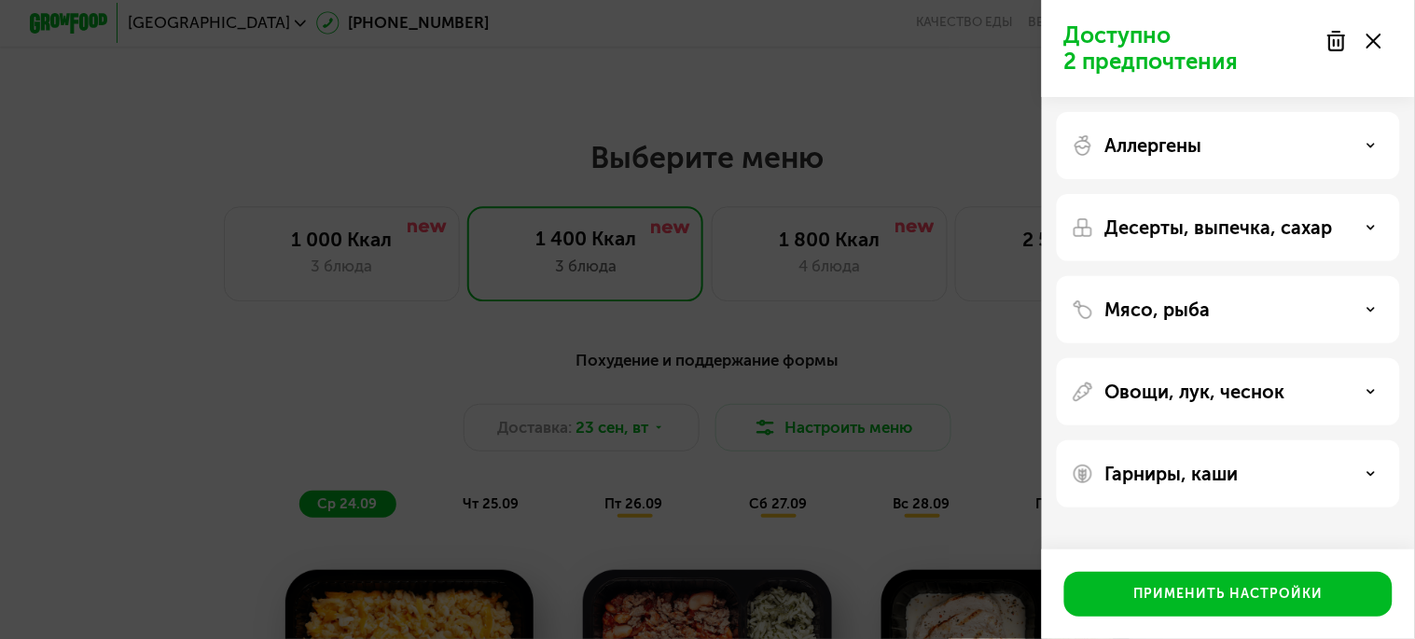
click at [1292, 230] on p "Десерты, выпечка, сахар" at bounding box center [1219, 227] width 228 height 22
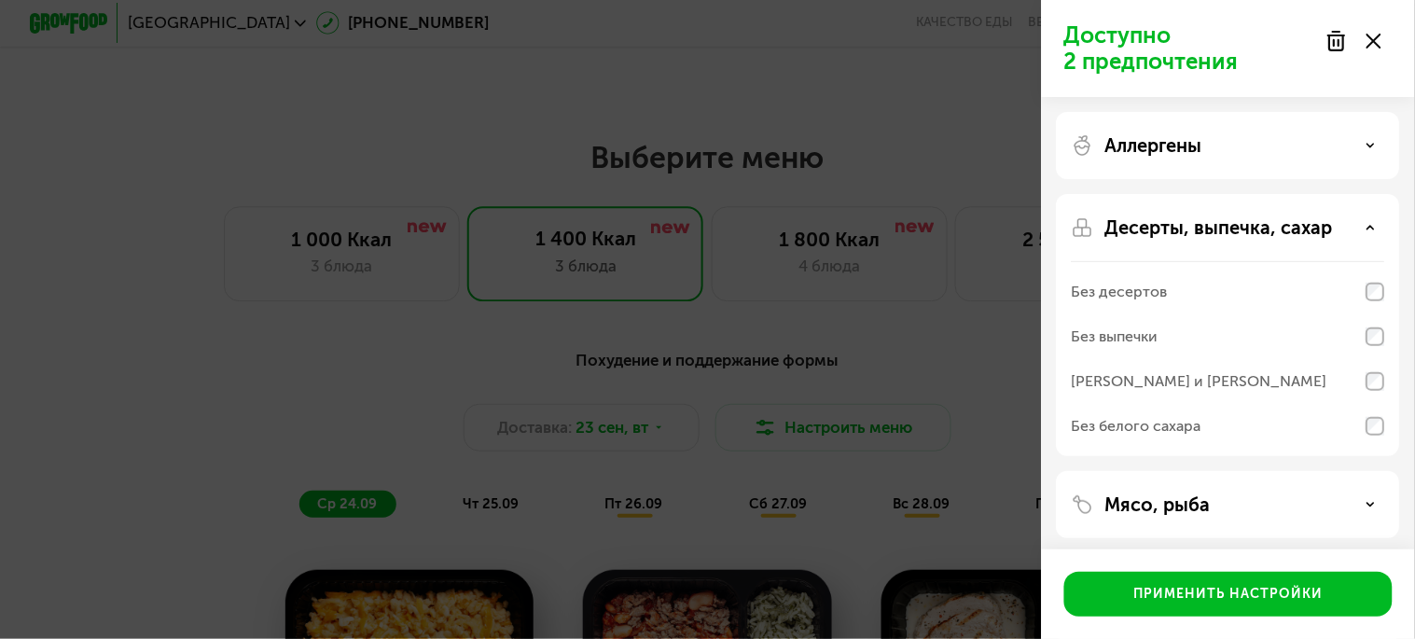
click at [1292, 230] on p "Десерты, выпечка, сахар" at bounding box center [1219, 227] width 228 height 22
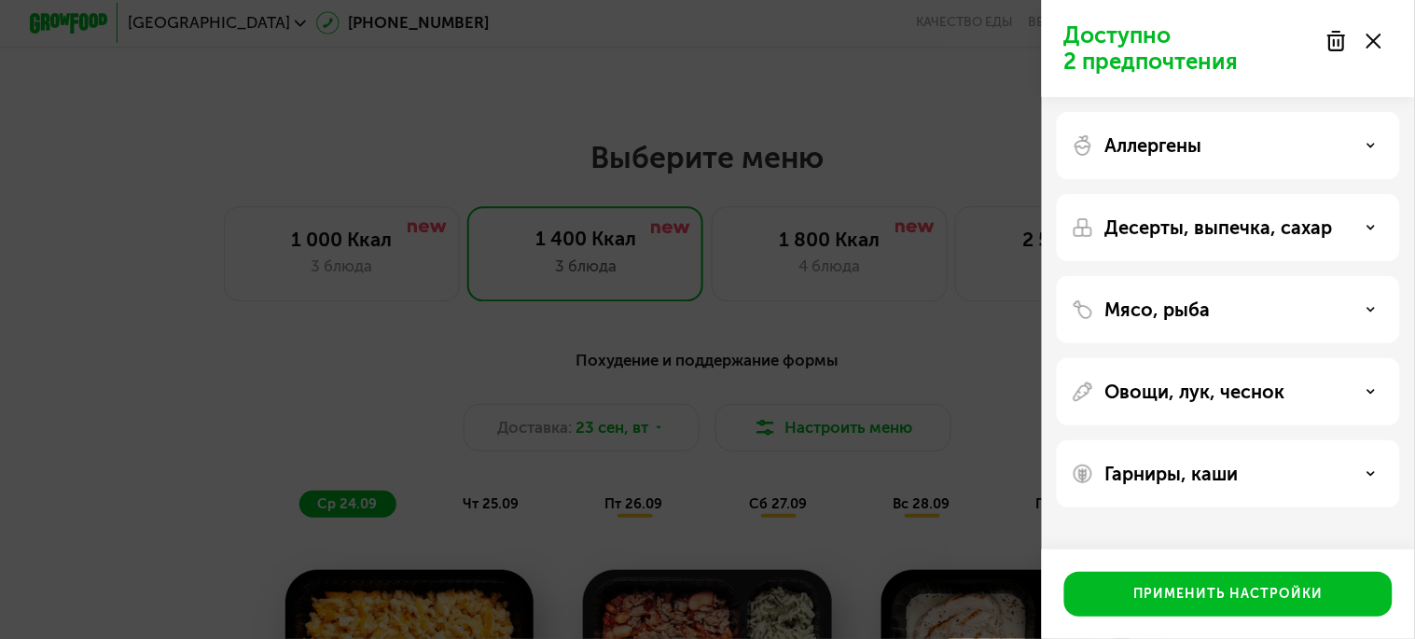
click at [1284, 284] on div "Мясо, рыба" at bounding box center [1228, 309] width 343 height 67
click at [1279, 301] on div "Мясо, рыба" at bounding box center [1227, 309] width 313 height 22
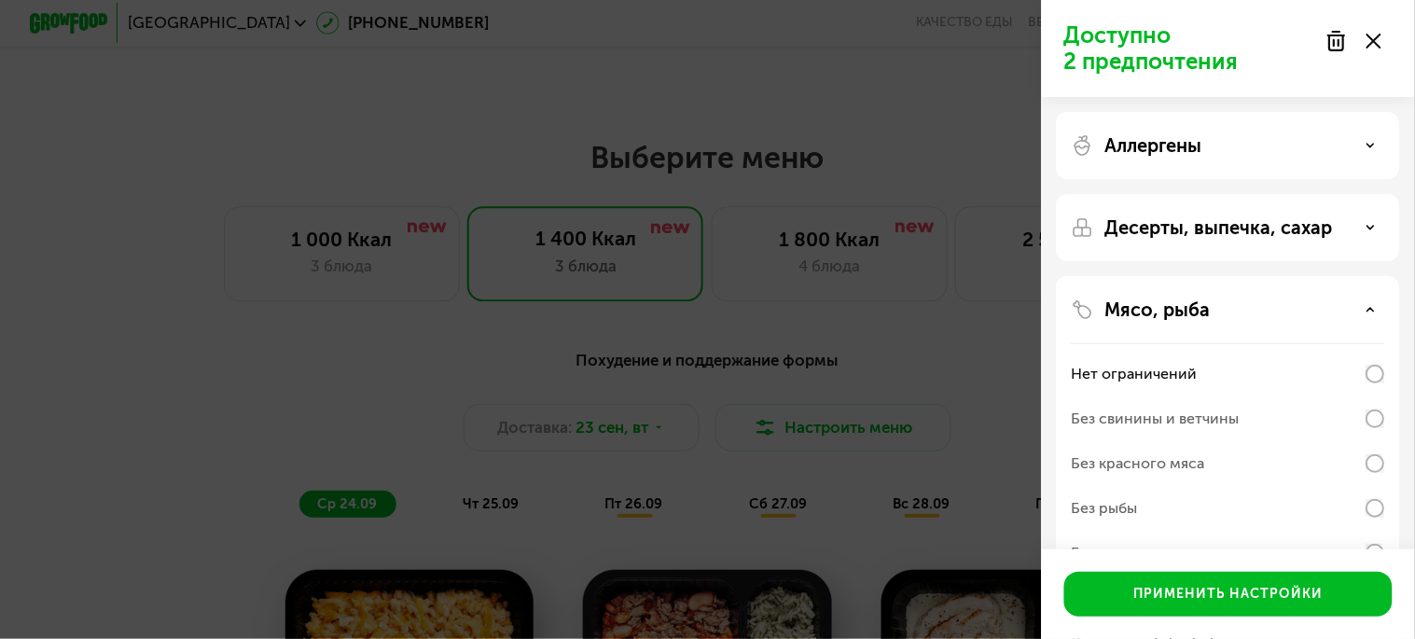
scroll to position [104, 0]
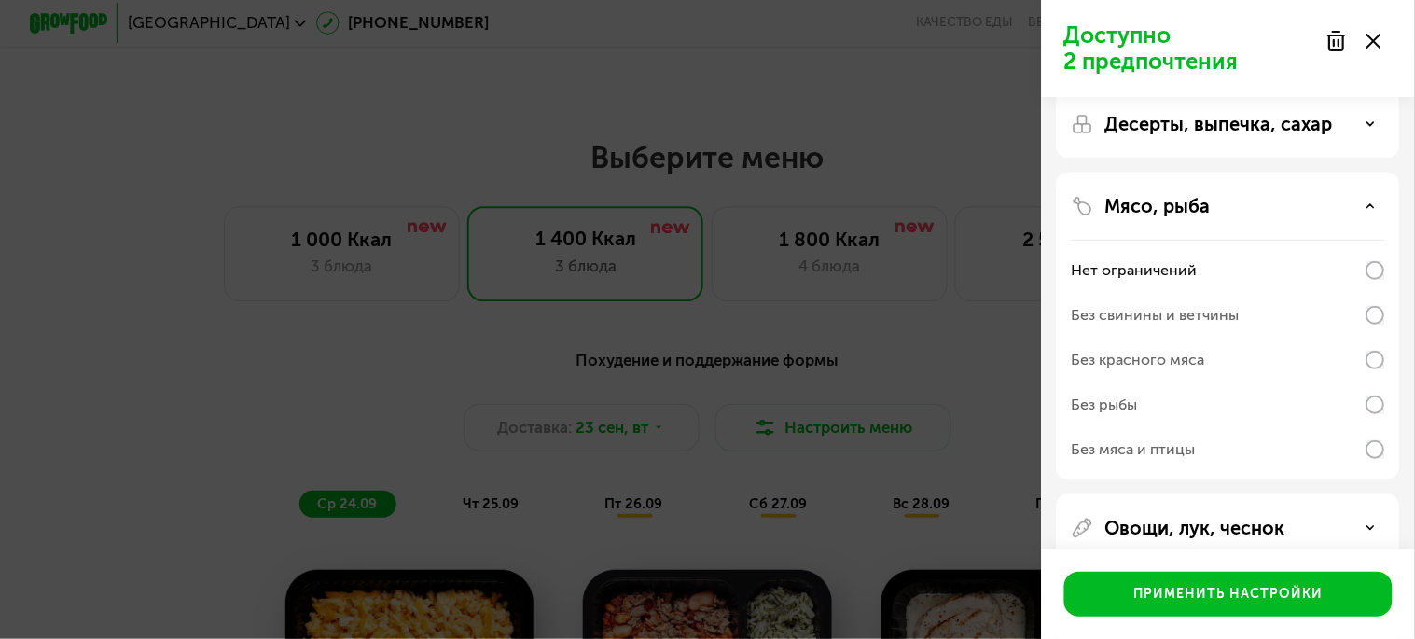
click at [1251, 211] on div "Мясо, рыба" at bounding box center [1227, 206] width 313 height 22
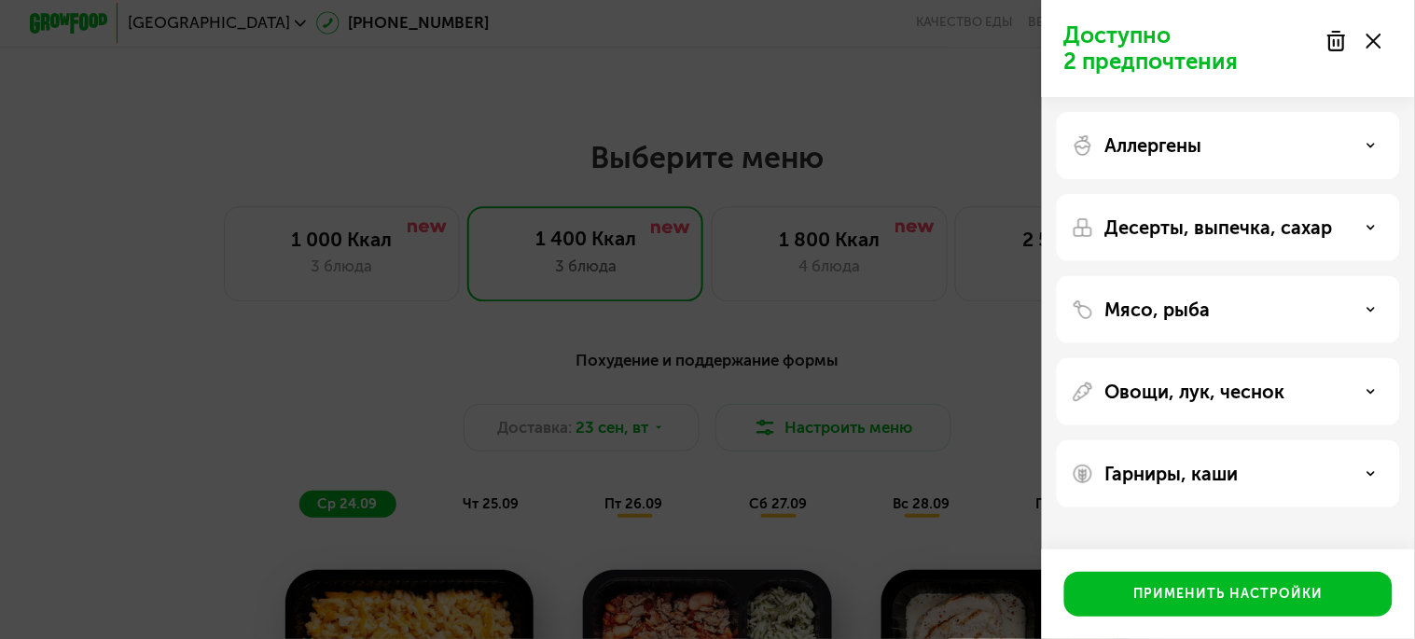
scroll to position [0, 0]
click at [1247, 460] on div "Гарниры, каши" at bounding box center [1228, 473] width 343 height 67
click at [1233, 463] on p "Гарниры, каши" at bounding box center [1171, 474] width 133 height 22
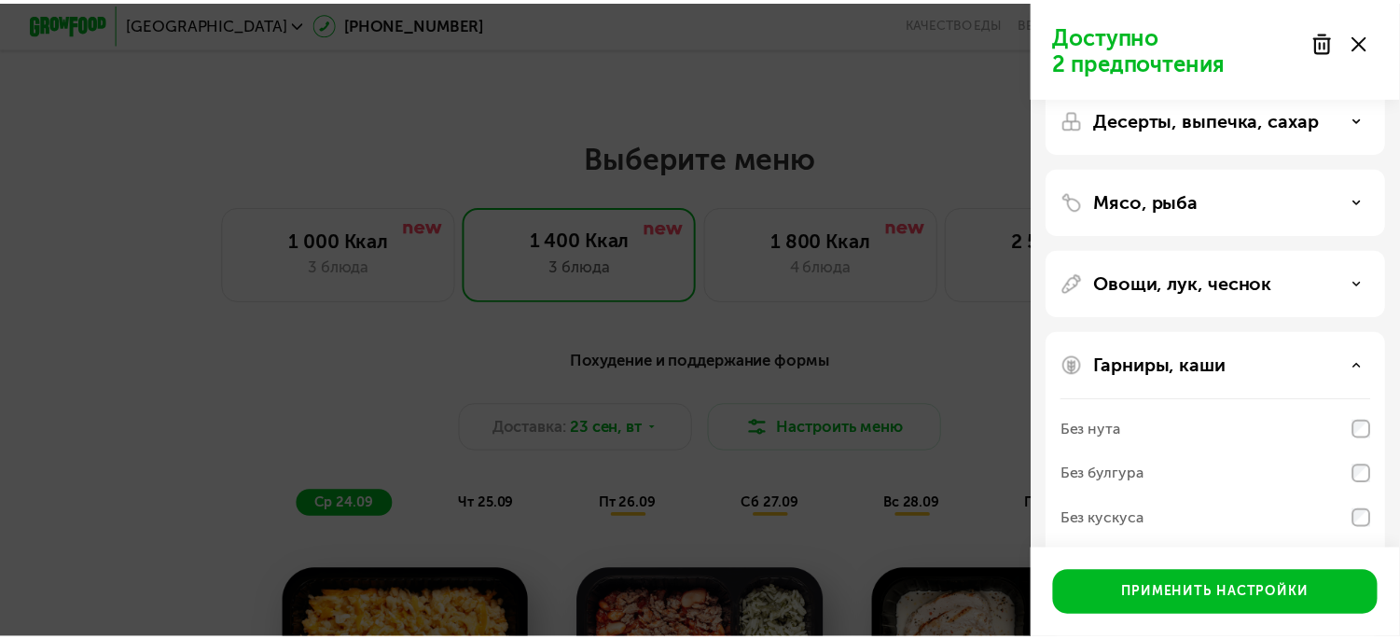
scroll to position [215, 0]
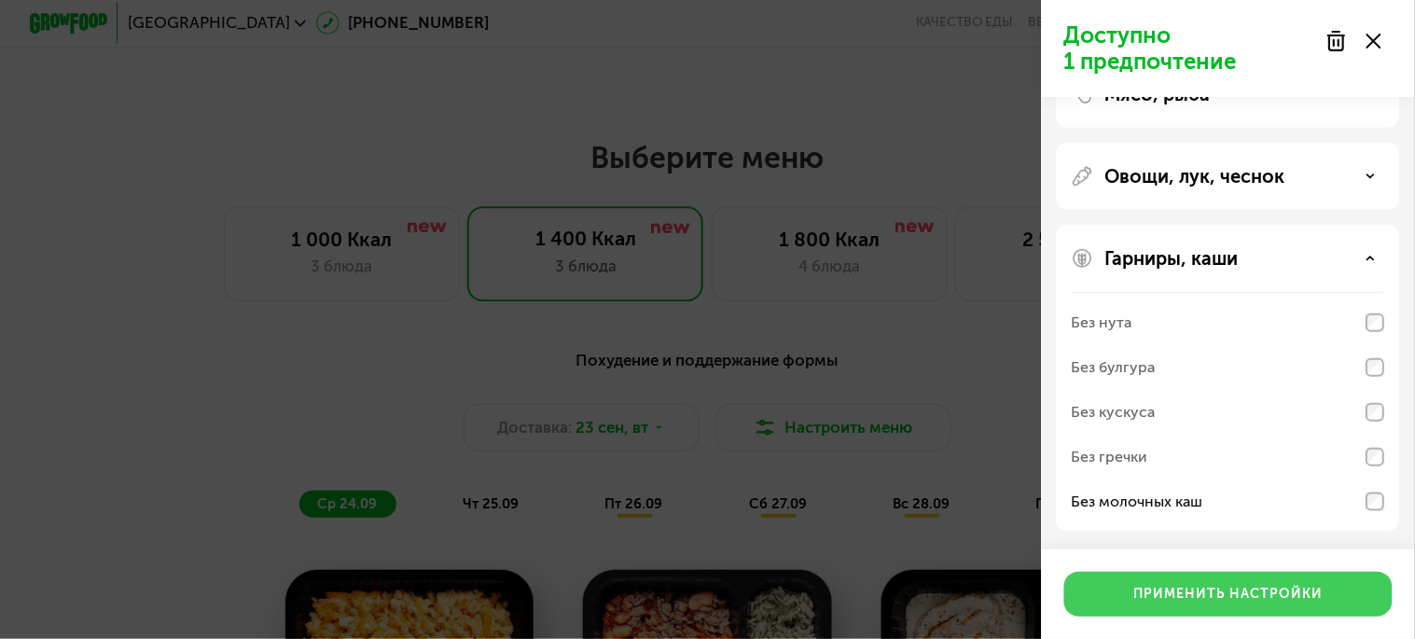
click at [1287, 610] on button "Применить настройки" at bounding box center [1228, 594] width 328 height 45
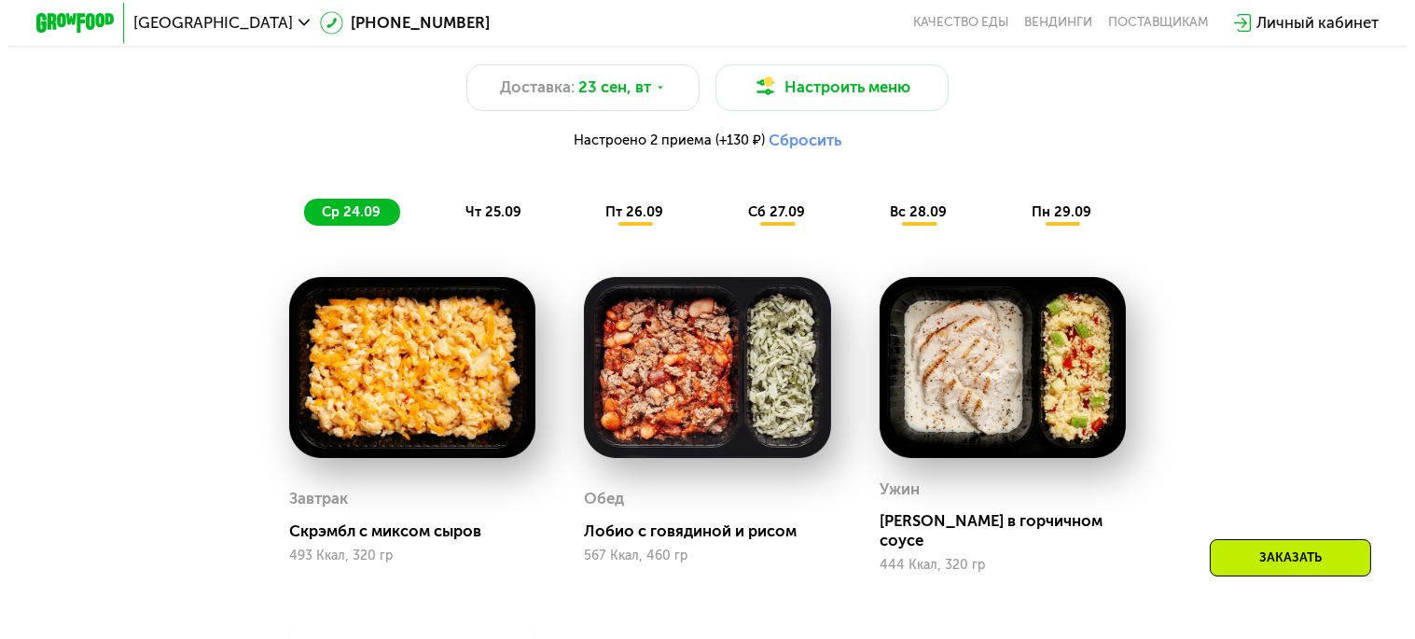
scroll to position [1250, 0]
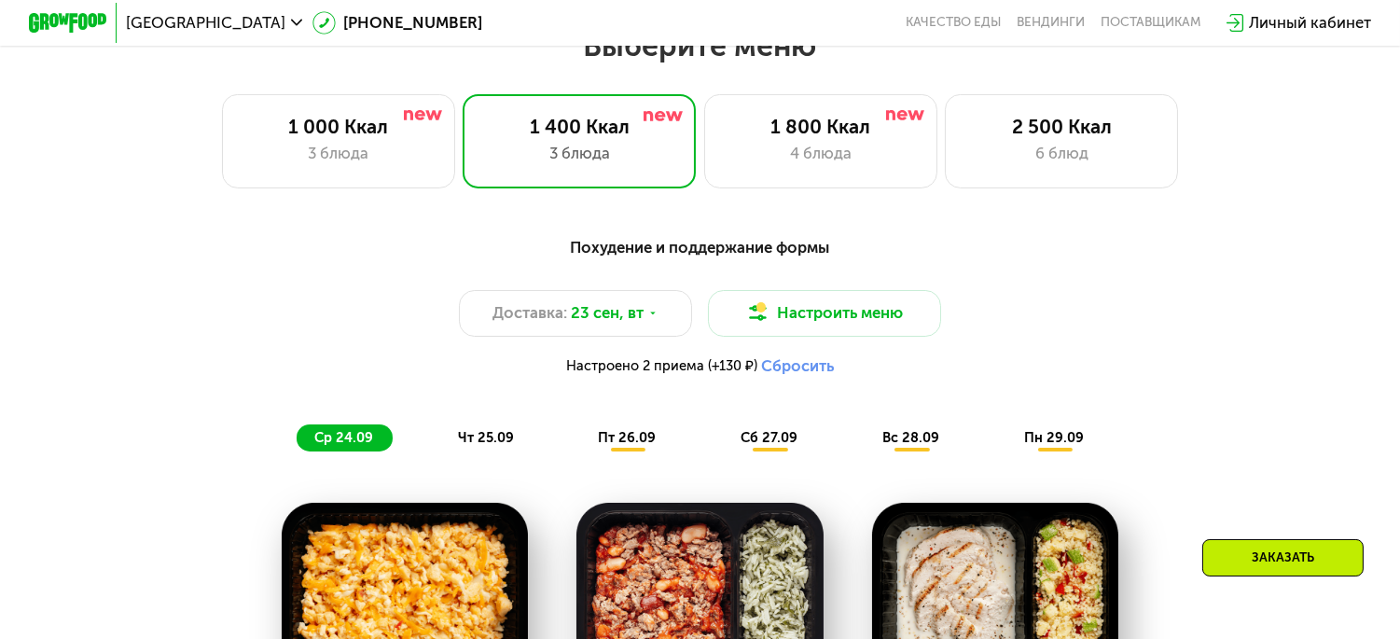
click at [496, 451] on div "чт 25.09" at bounding box center [486, 437] width 93 height 27
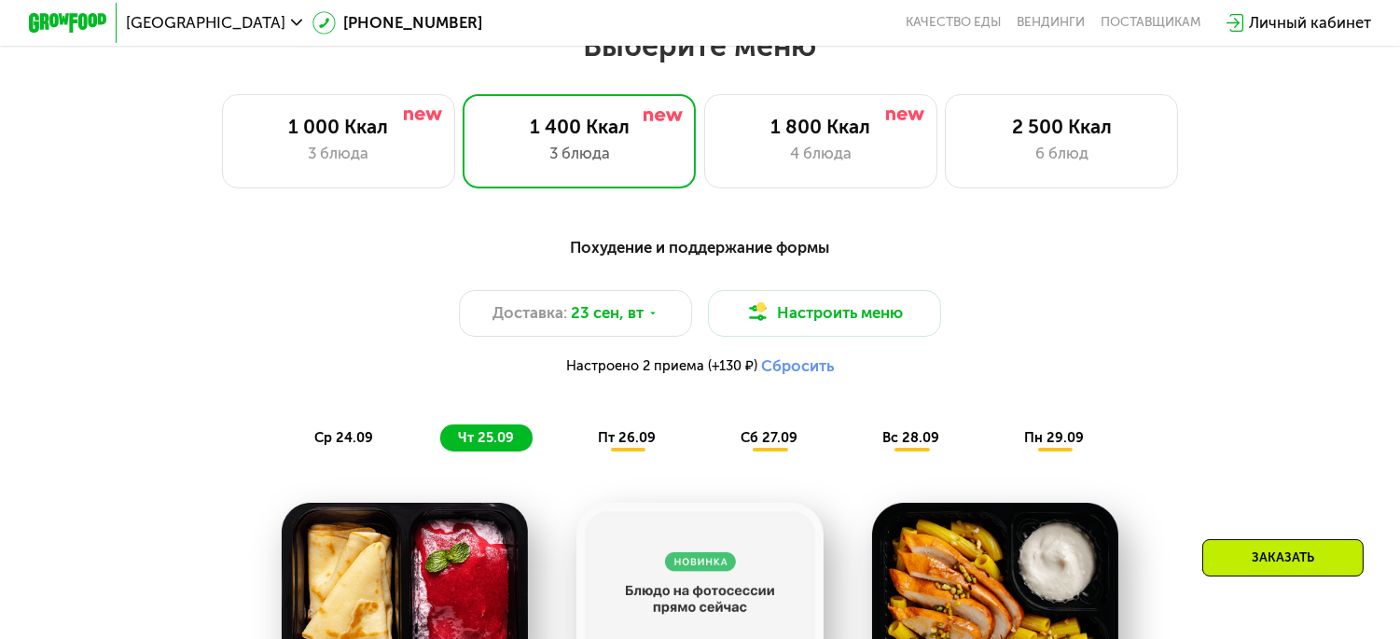
click at [625, 451] on div "пт 26.09" at bounding box center [628, 437] width 95 height 27
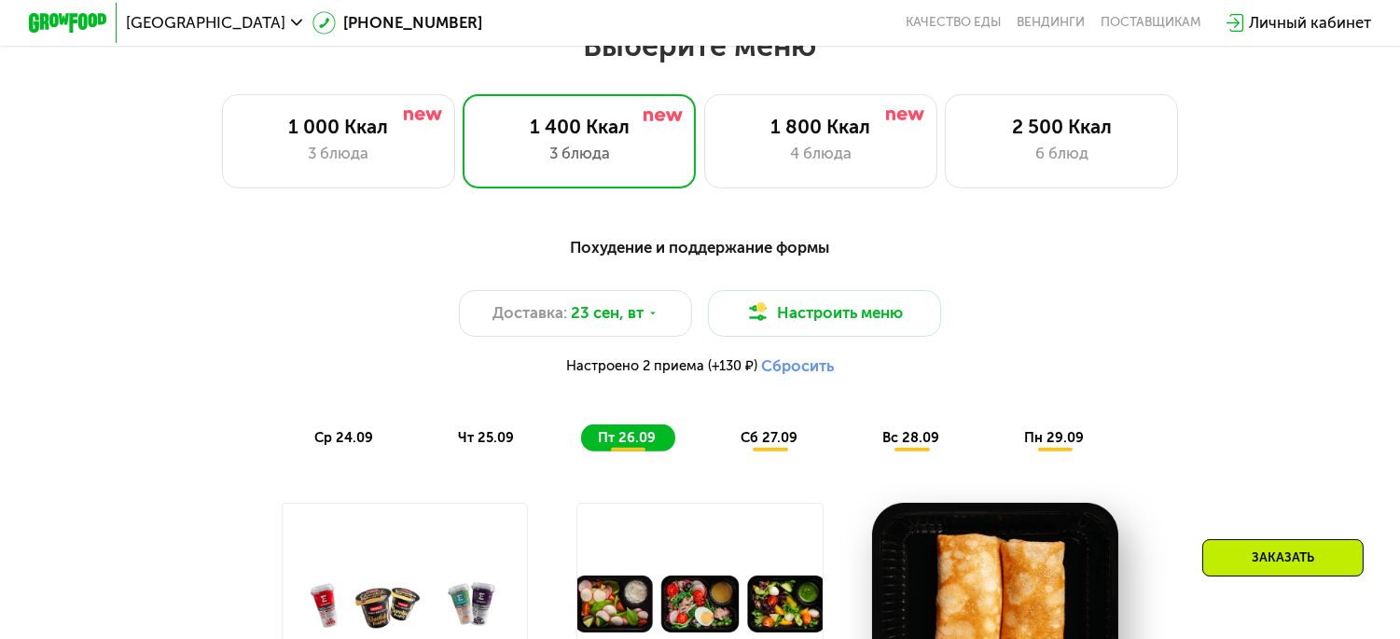
click at [817, 376] on button "Сбросить" at bounding box center [797, 366] width 73 height 20
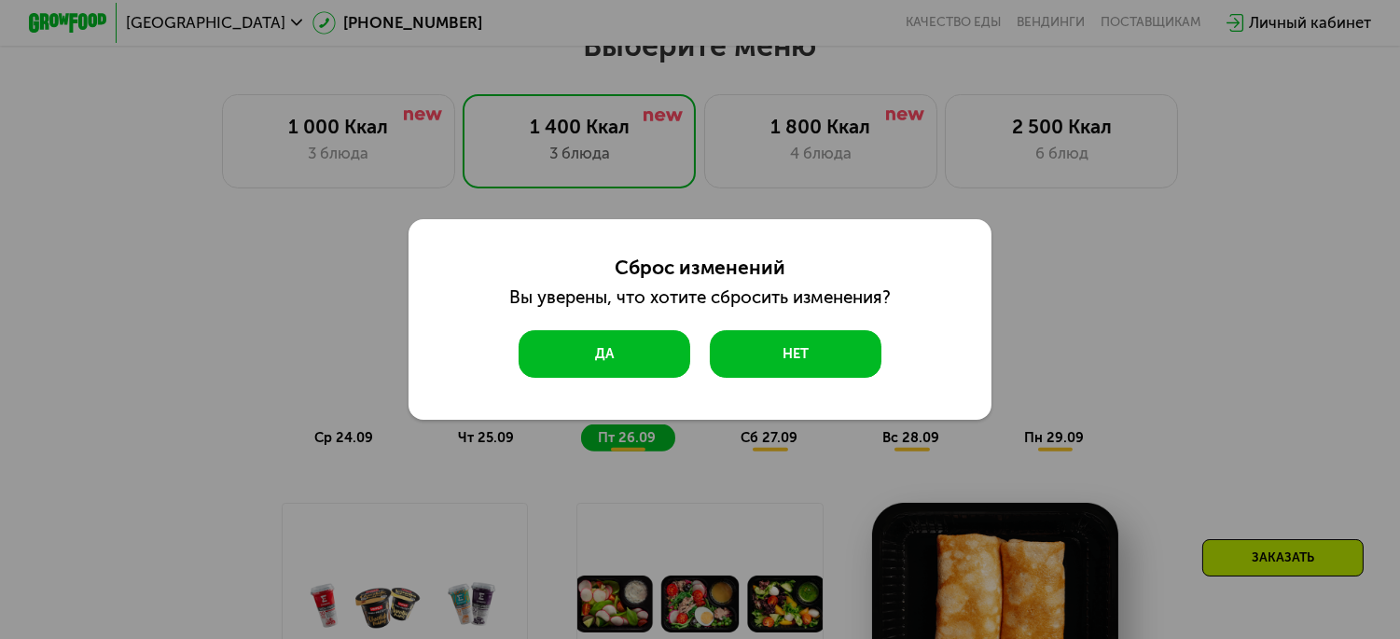
click at [631, 361] on button "Да" at bounding box center [604, 353] width 172 height 47
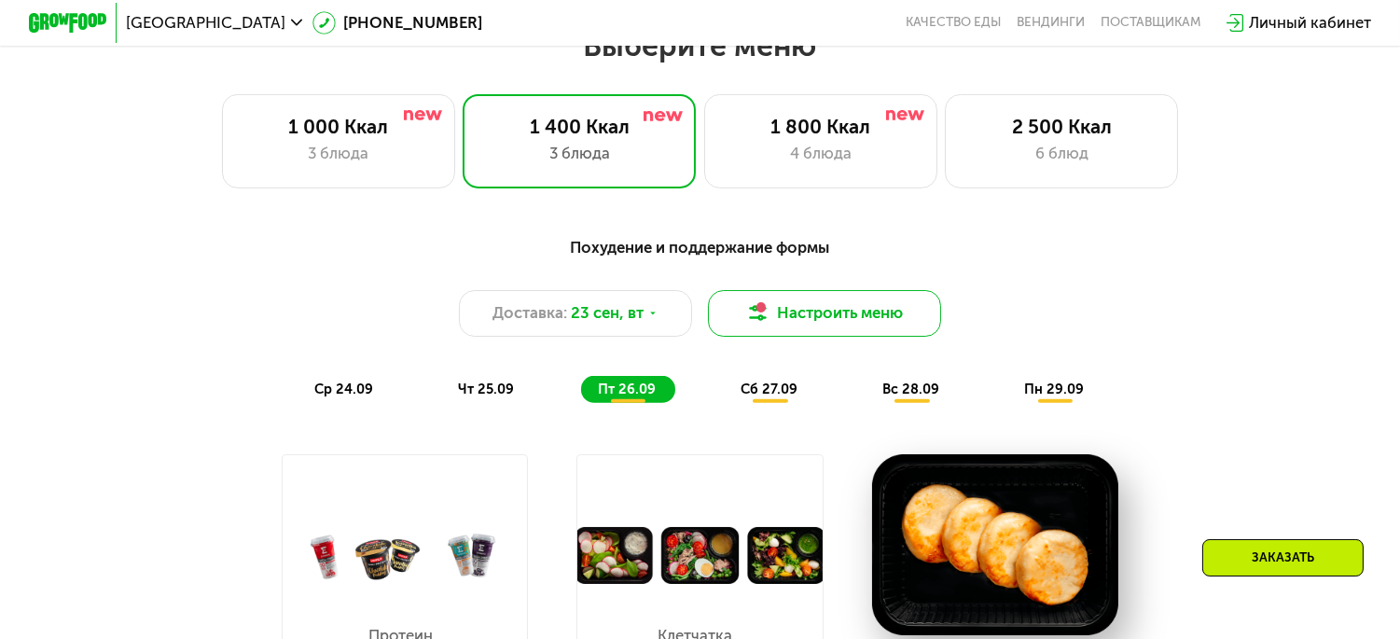
click at [787, 325] on button "Настроить меню" at bounding box center [824, 313] width 233 height 47
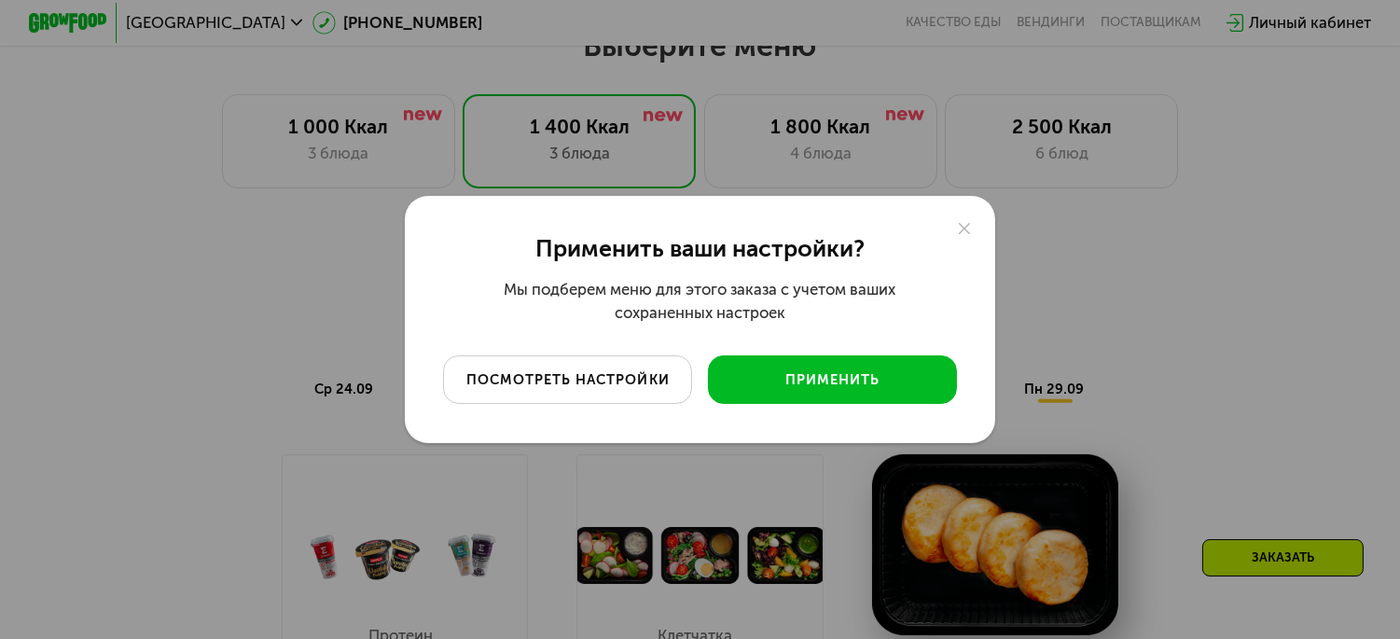
click at [558, 368] on button "посмотреть настройки" at bounding box center [567, 379] width 249 height 48
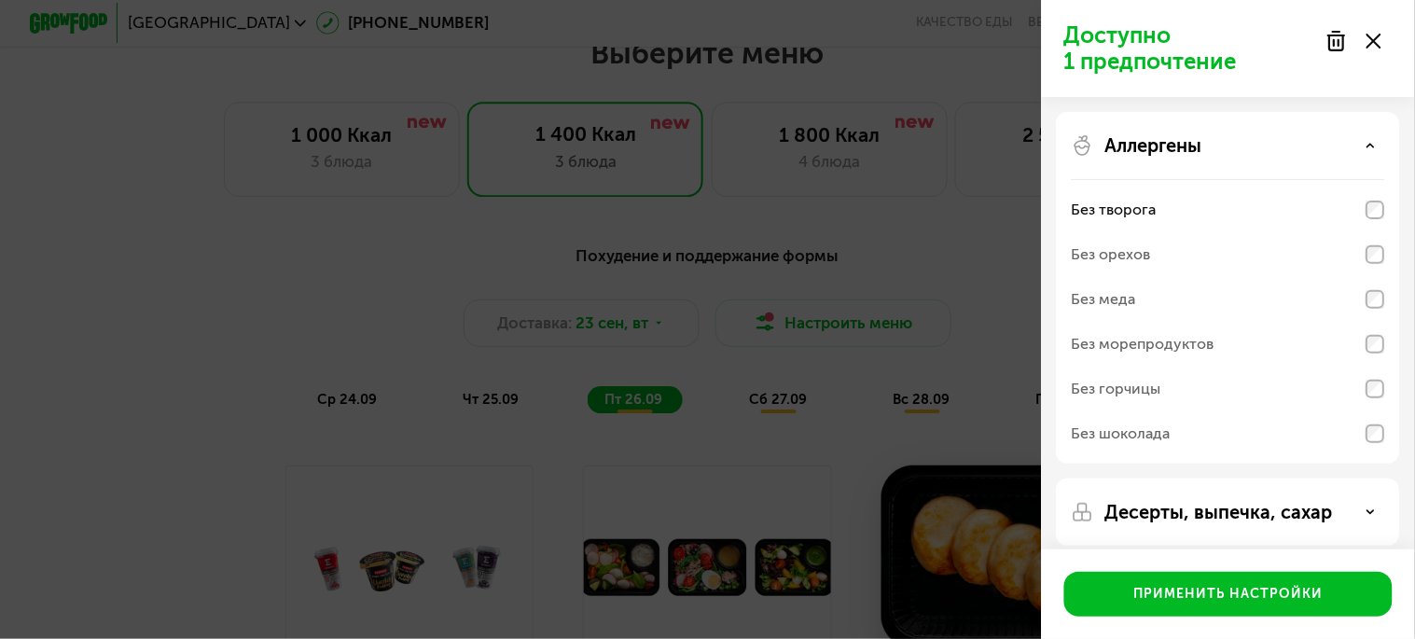
scroll to position [207, 0]
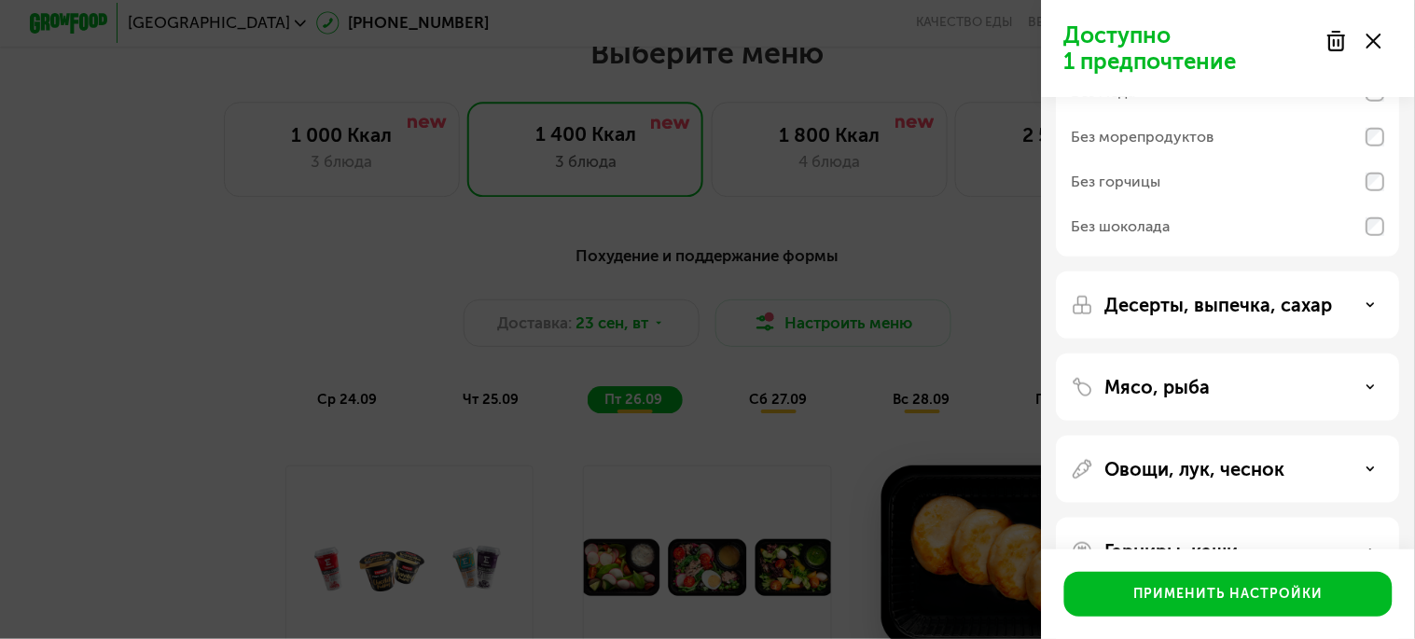
click at [1181, 286] on div "Десерты, выпечка, сахар" at bounding box center [1228, 304] width 343 height 67
click at [1171, 297] on p "Десерты, выпечка, сахар" at bounding box center [1219, 305] width 228 height 22
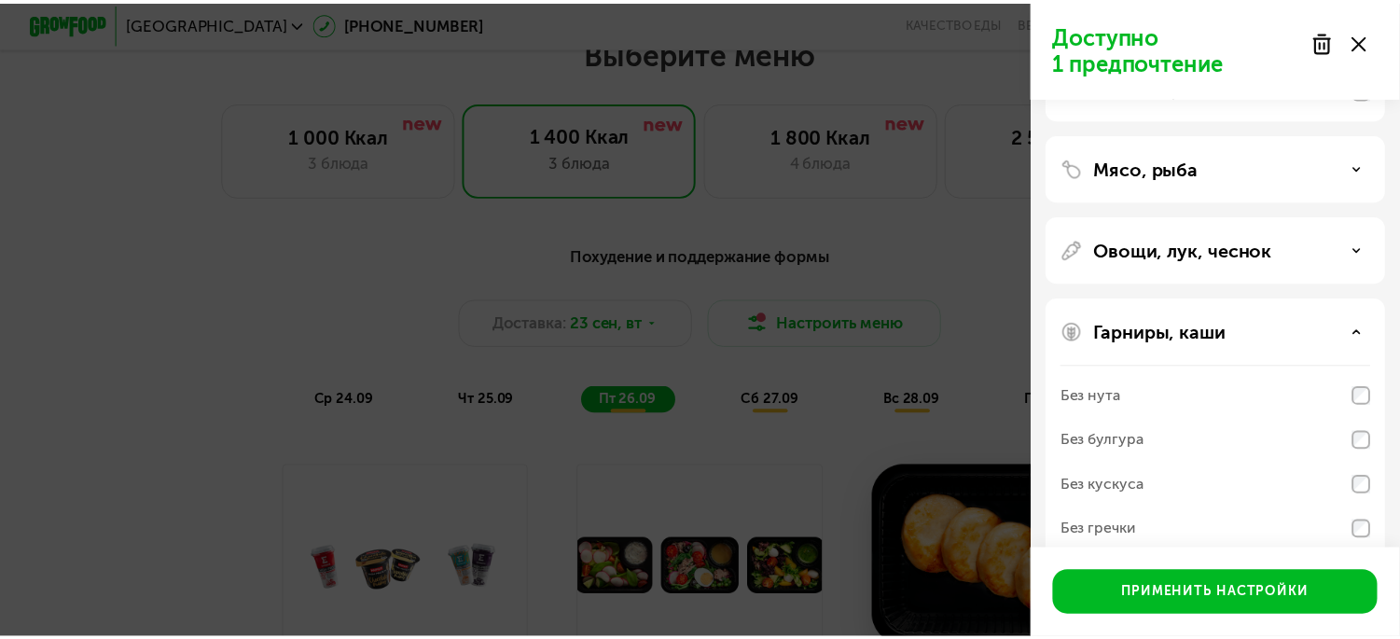
scroll to position [695, 0]
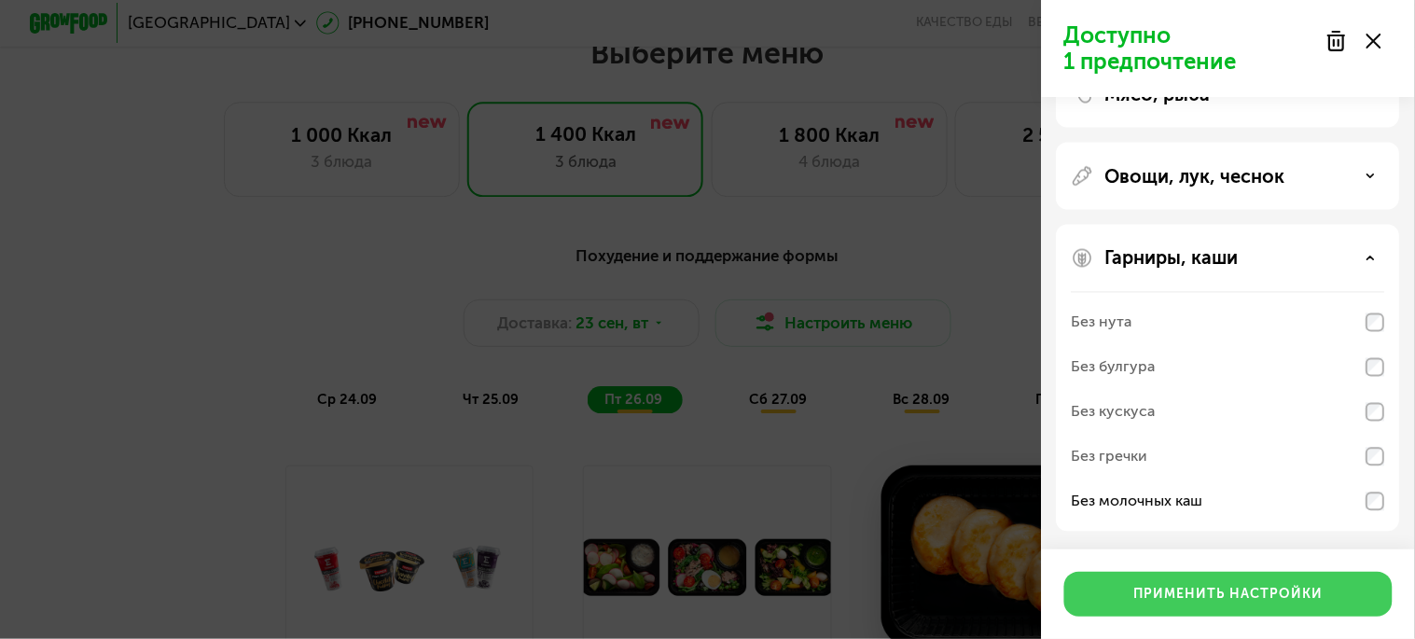
click at [1264, 583] on button "Применить настройки" at bounding box center [1228, 594] width 328 height 45
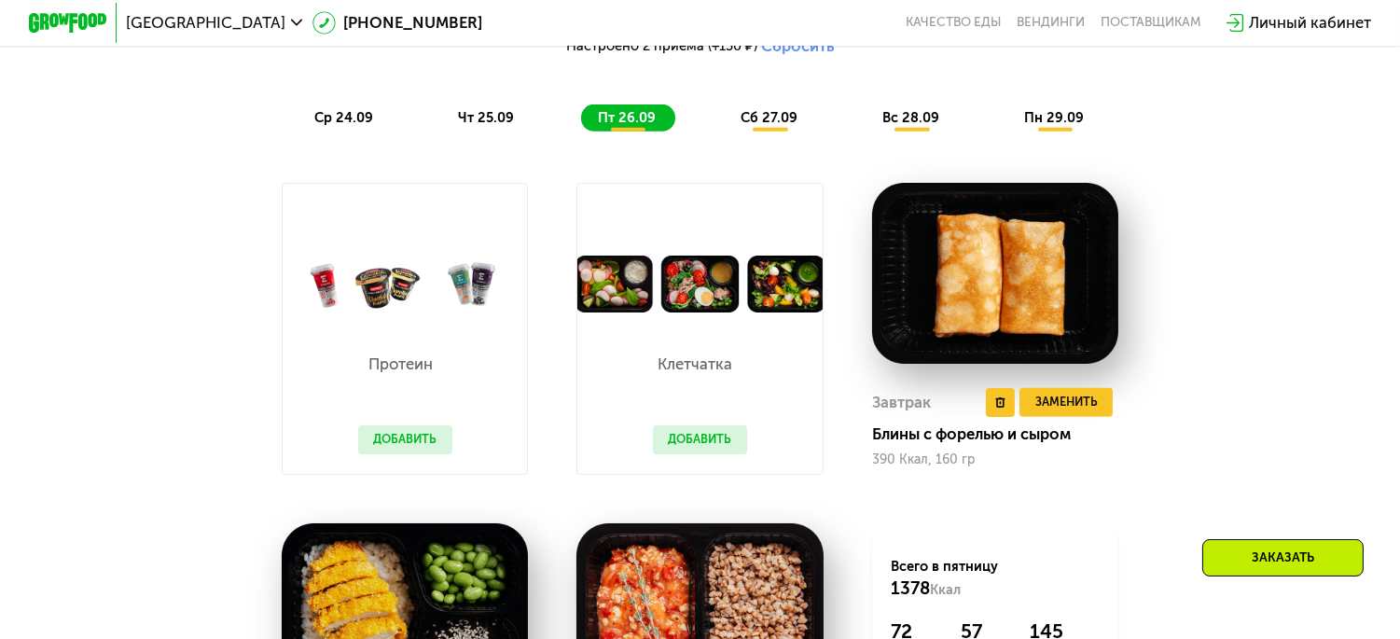
scroll to position [1560, 0]
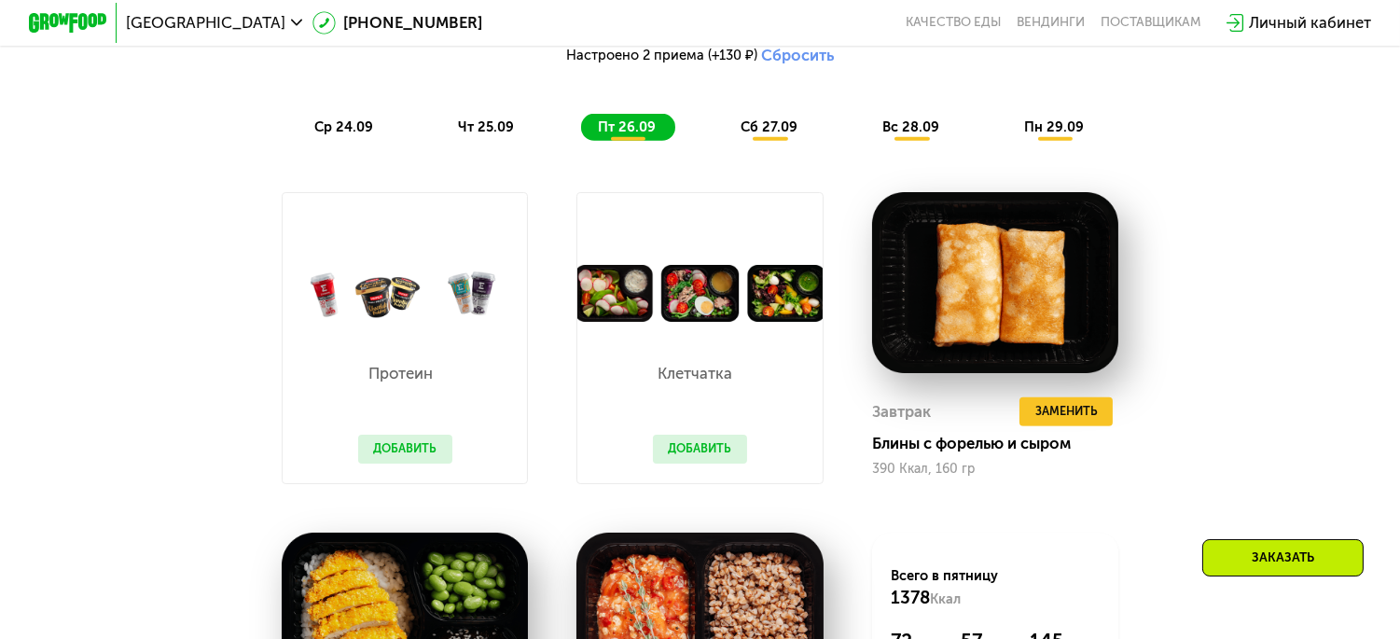
click at [676, 452] on button "Добавить" at bounding box center [700, 449] width 94 height 29
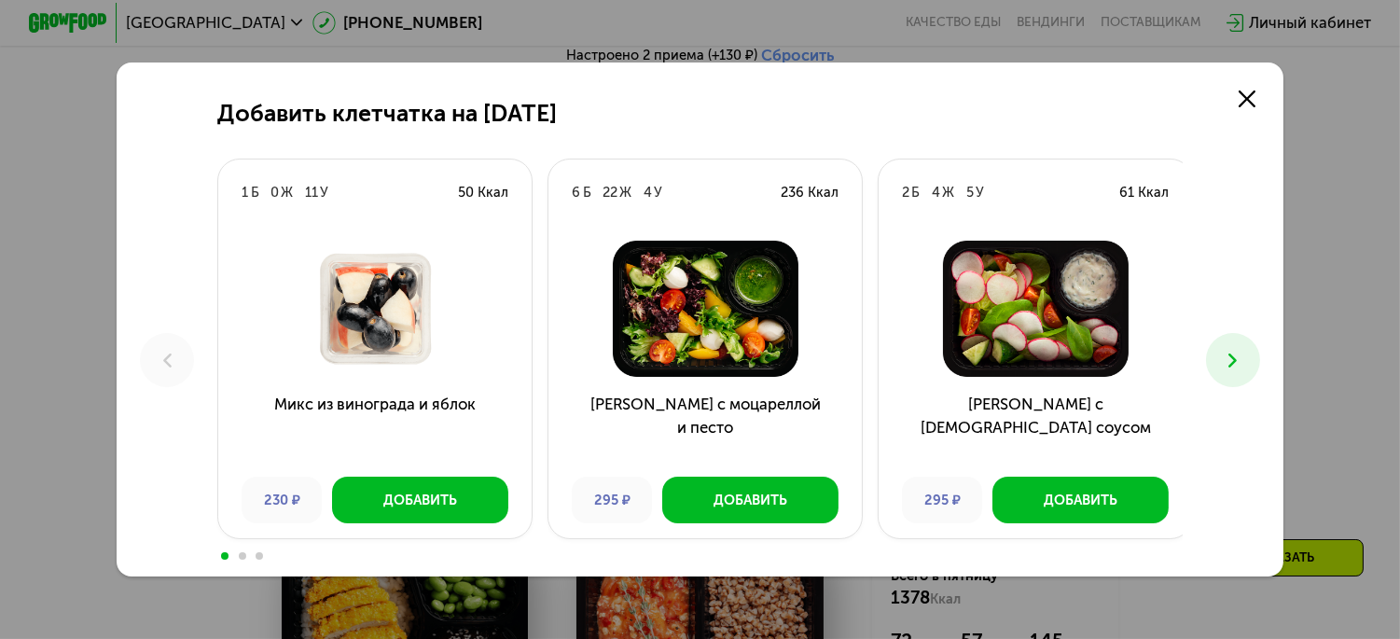
click at [1242, 346] on button at bounding box center [1233, 360] width 54 height 54
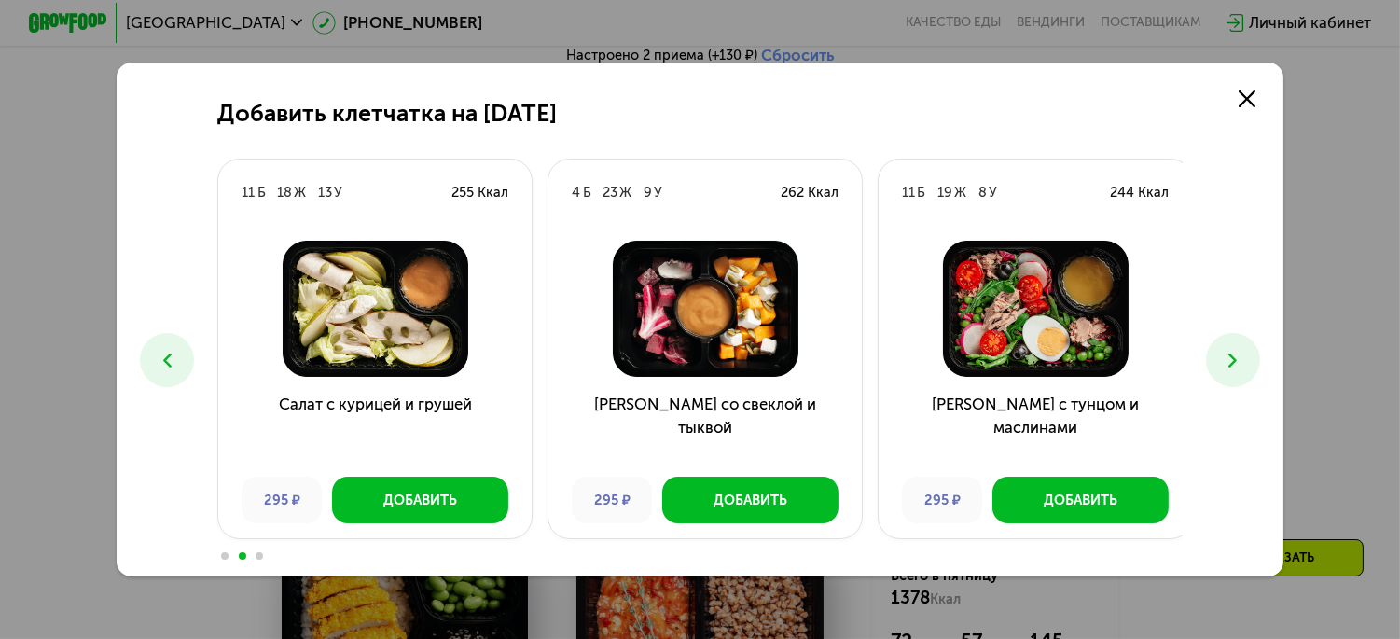
click at [1242, 346] on button at bounding box center [1233, 360] width 54 height 54
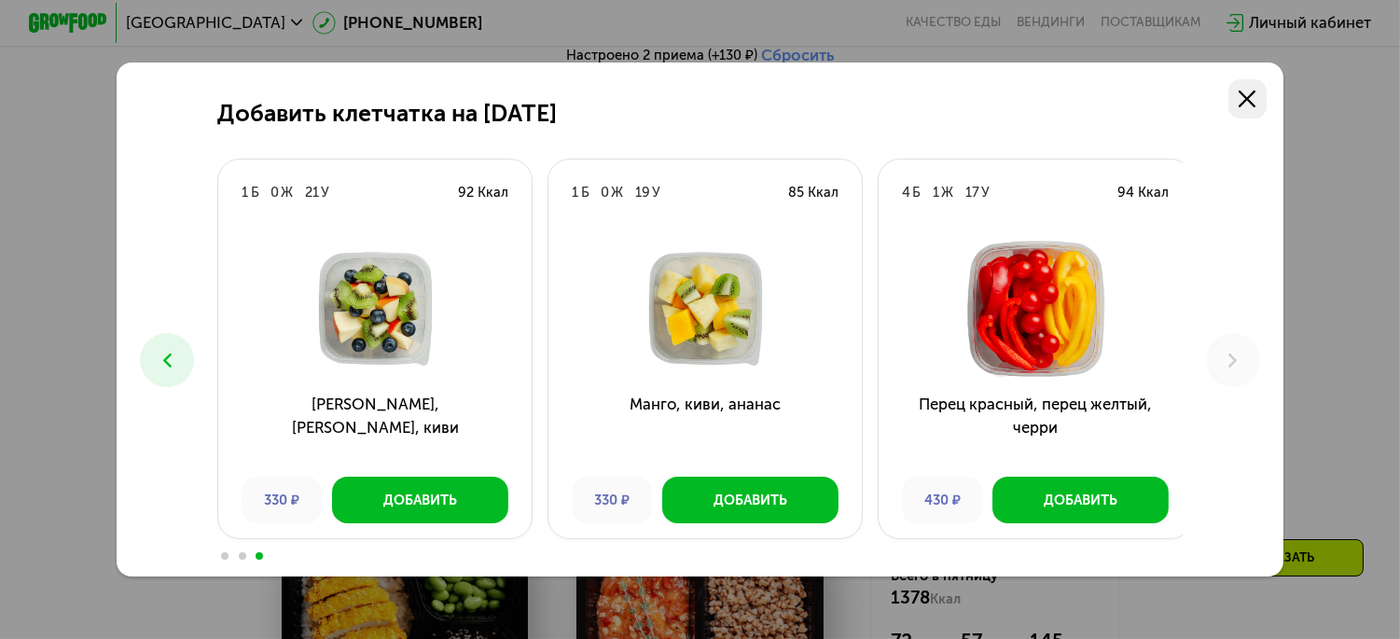
click at [1253, 90] on icon at bounding box center [1247, 99] width 18 height 18
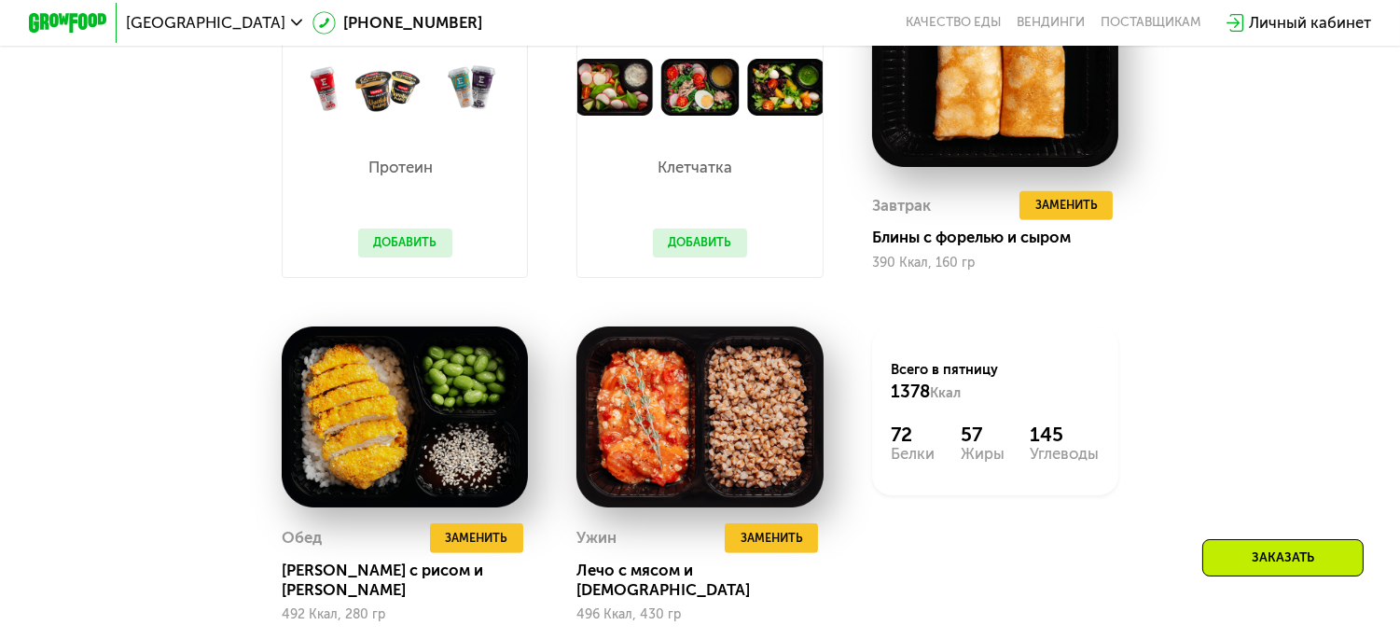
scroll to position [1767, 0]
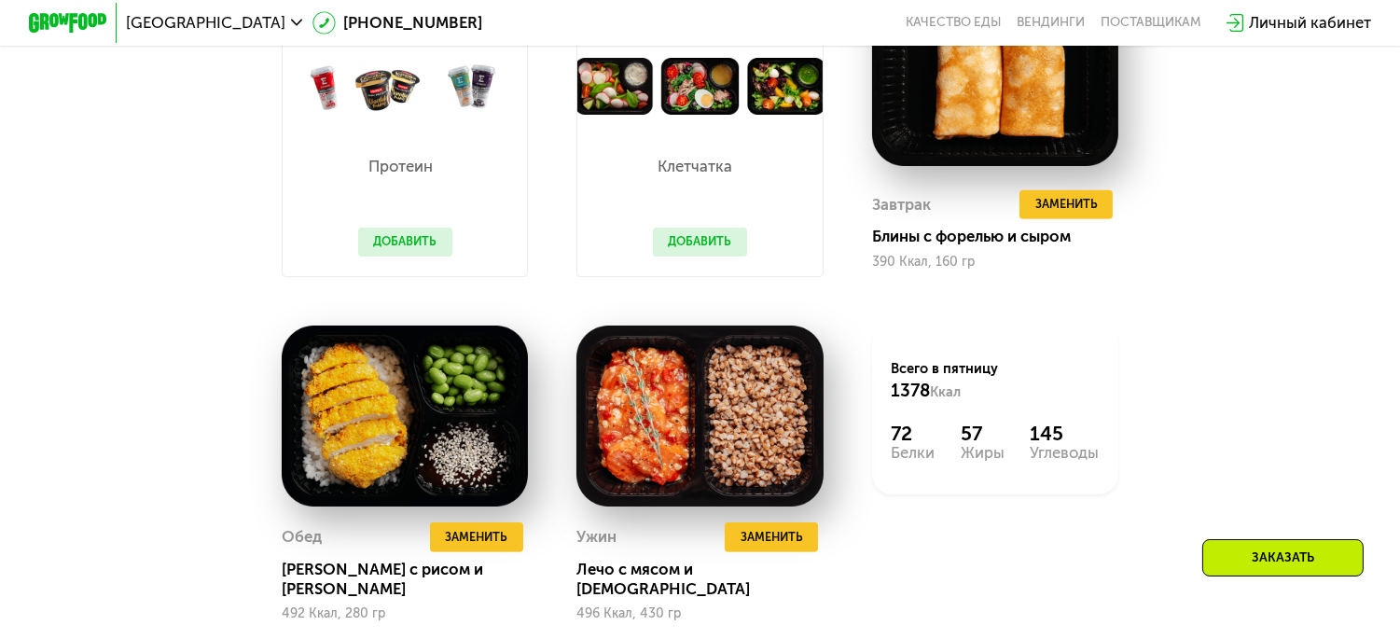
click at [451, 257] on div "Протеин Добавить" at bounding box center [405, 195] width 133 height 161
click at [446, 256] on button "Добавить" at bounding box center [405, 242] width 94 height 29
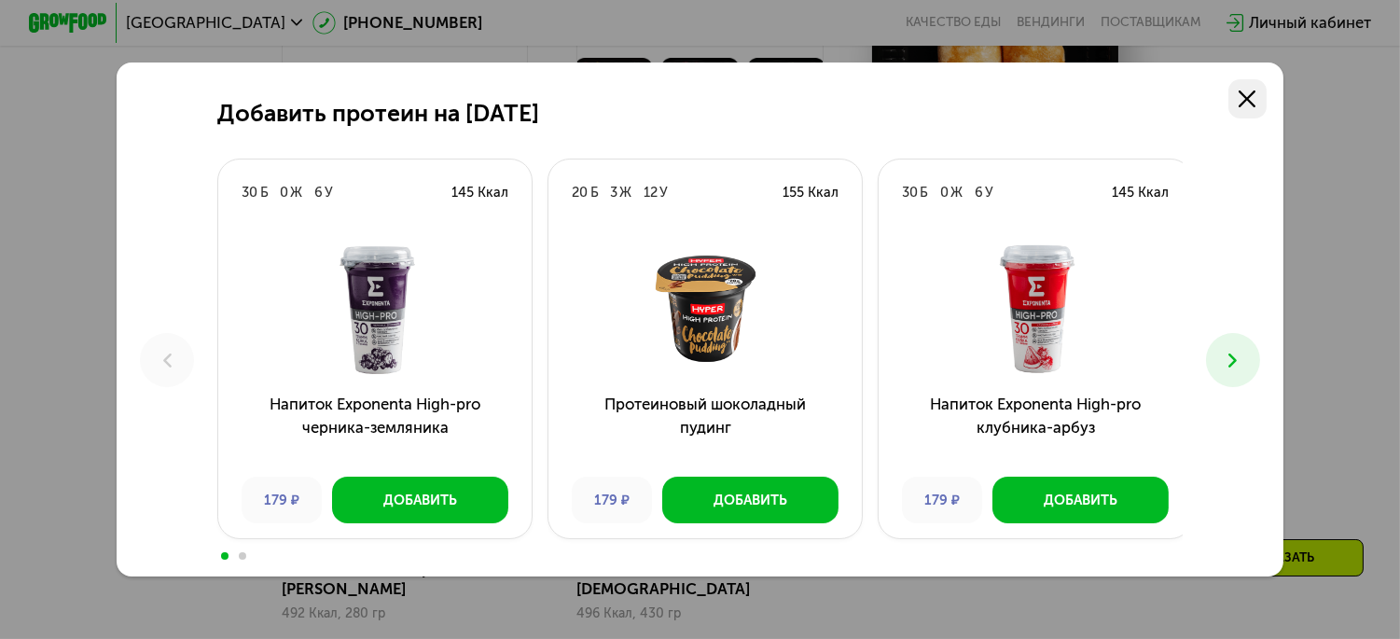
click at [1253, 96] on use at bounding box center [1247, 99] width 18 height 18
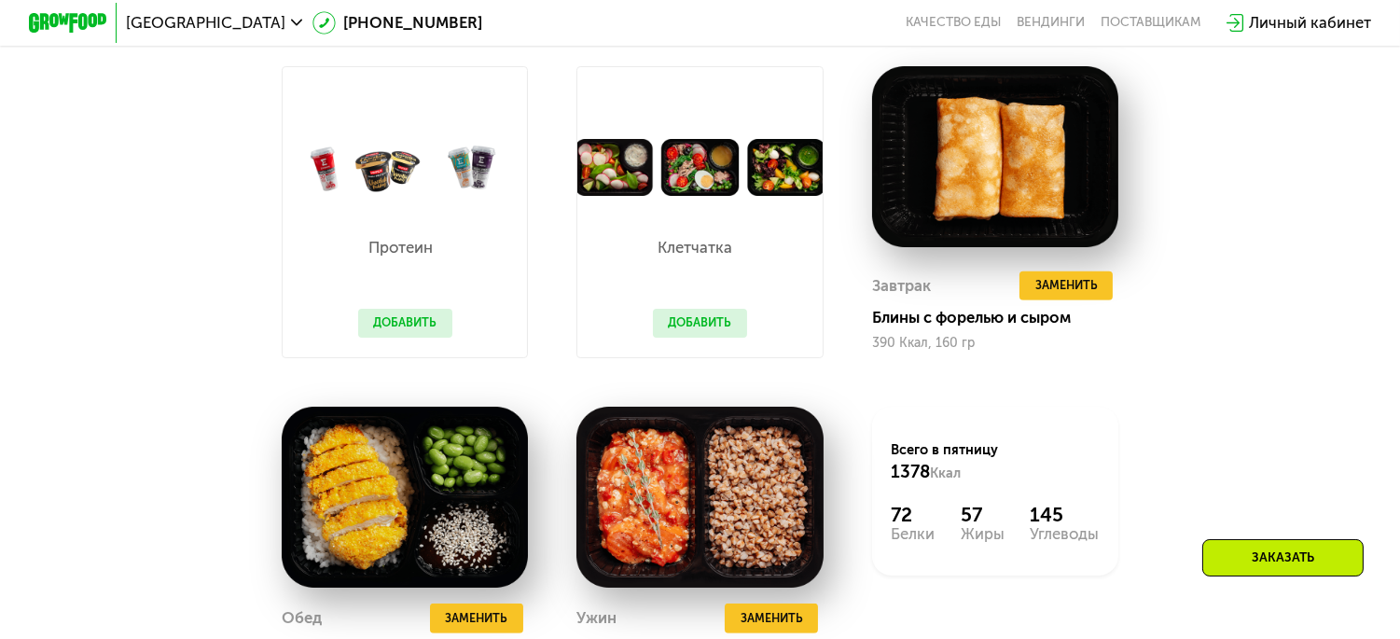
scroll to position [1664, 0]
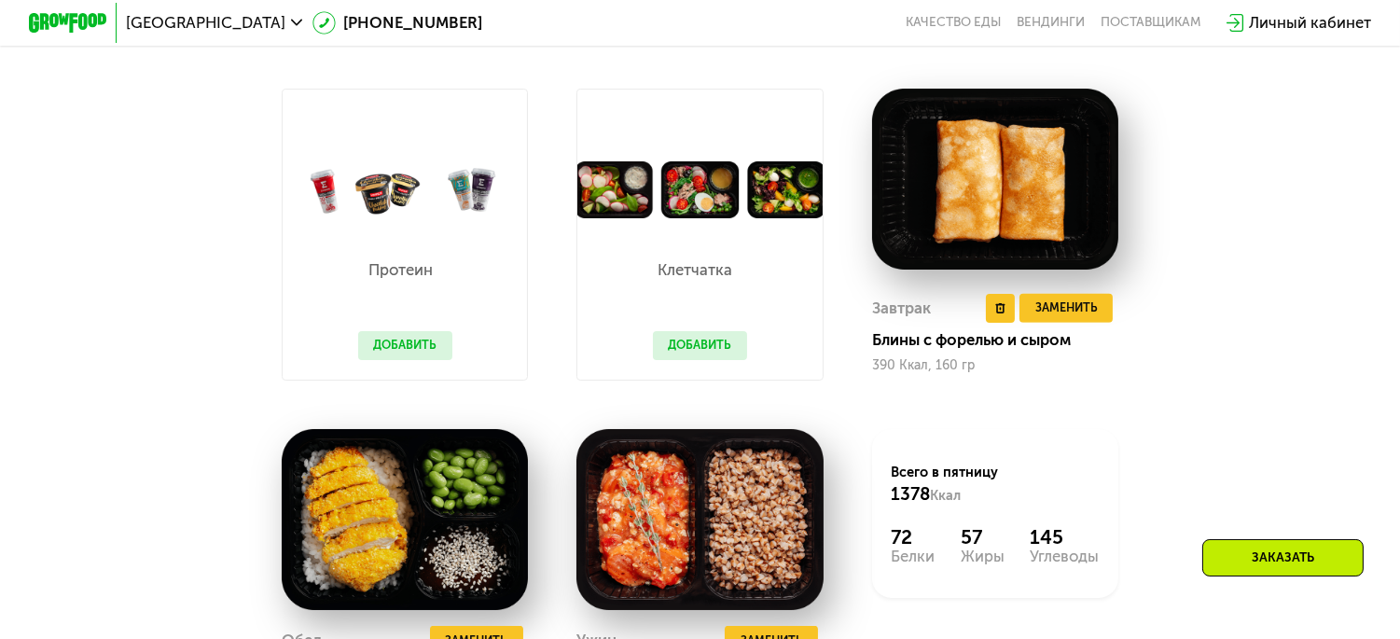
click at [1040, 209] on img at bounding box center [995, 179] width 246 height 181
click at [947, 208] on img at bounding box center [995, 179] width 246 height 181
drag, startPoint x: 915, startPoint y: 311, endPoint x: 908, endPoint y: 320, distance: 11.4
click at [911, 315] on div "Завтрак" at bounding box center [901, 308] width 59 height 29
click at [905, 323] on div "Завтрак" at bounding box center [901, 308] width 59 height 29
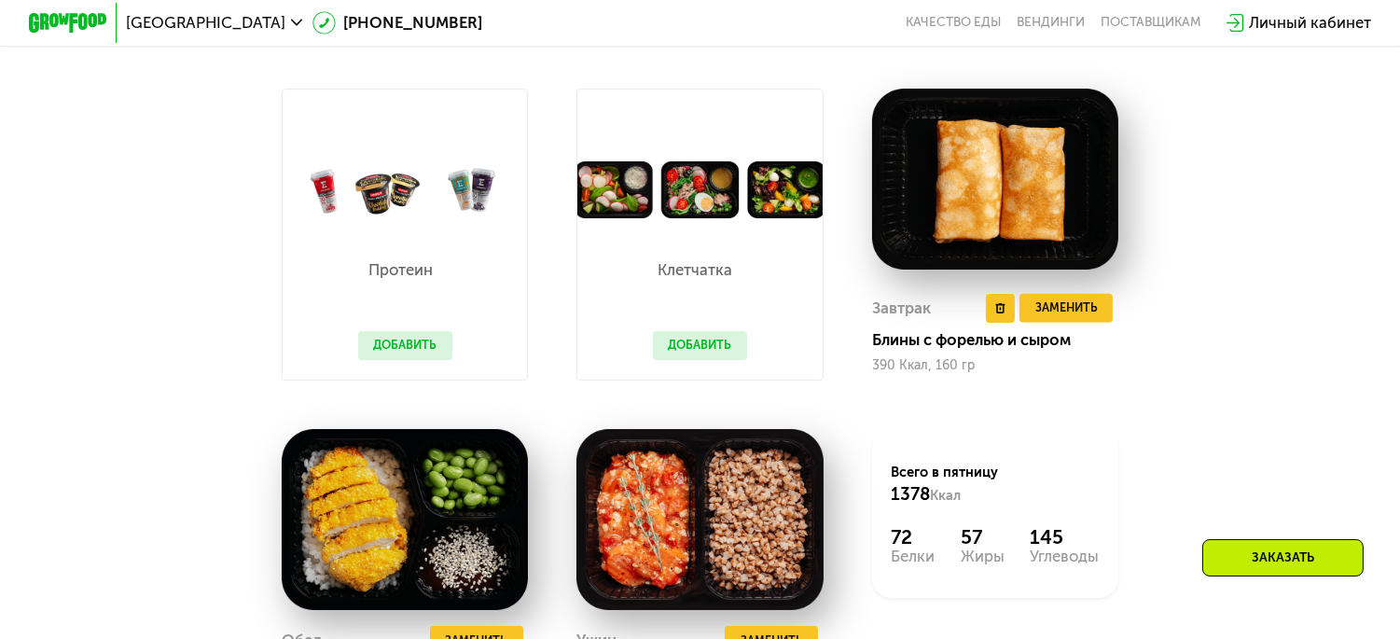
click at [949, 247] on img at bounding box center [995, 179] width 246 height 181
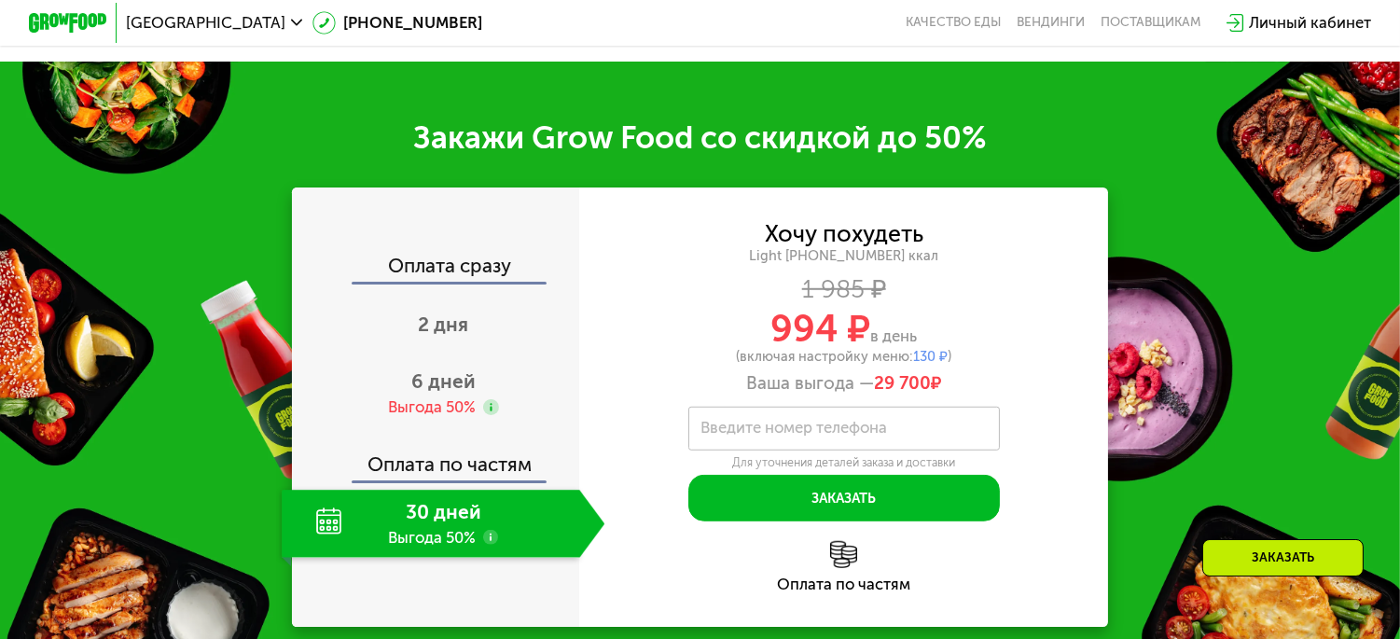
scroll to position [2493, 0]
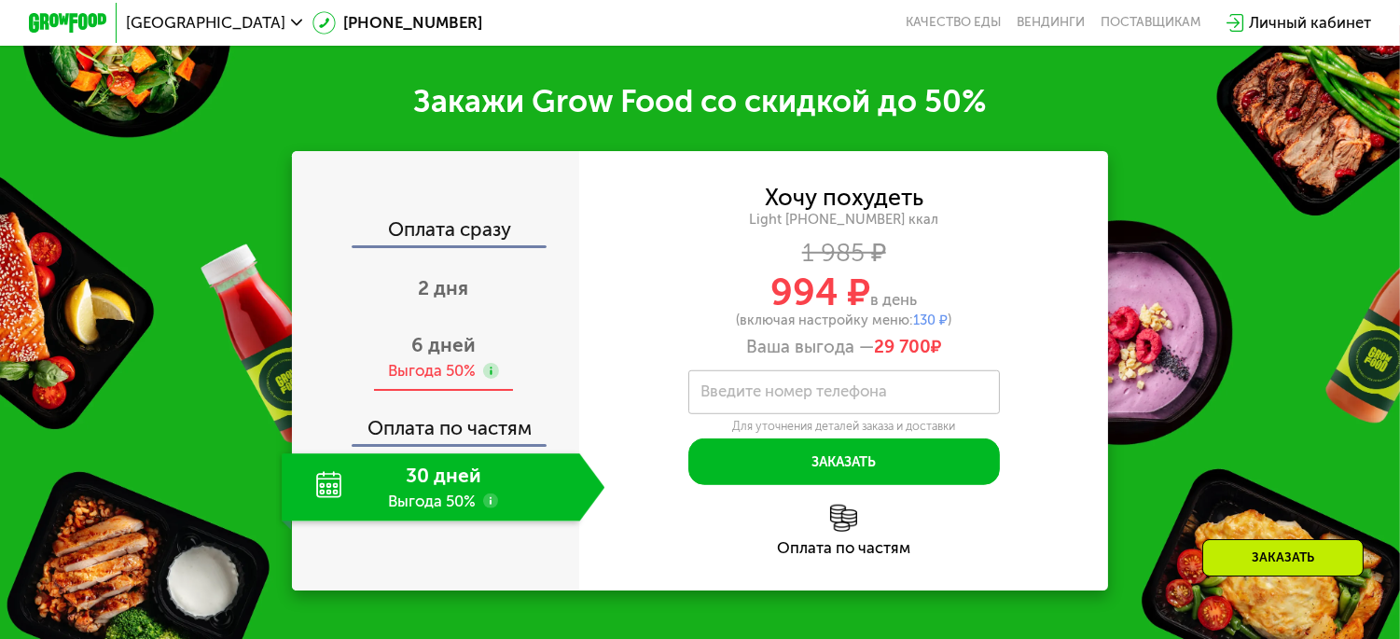
click at [492, 378] on use at bounding box center [491, 371] width 16 height 16
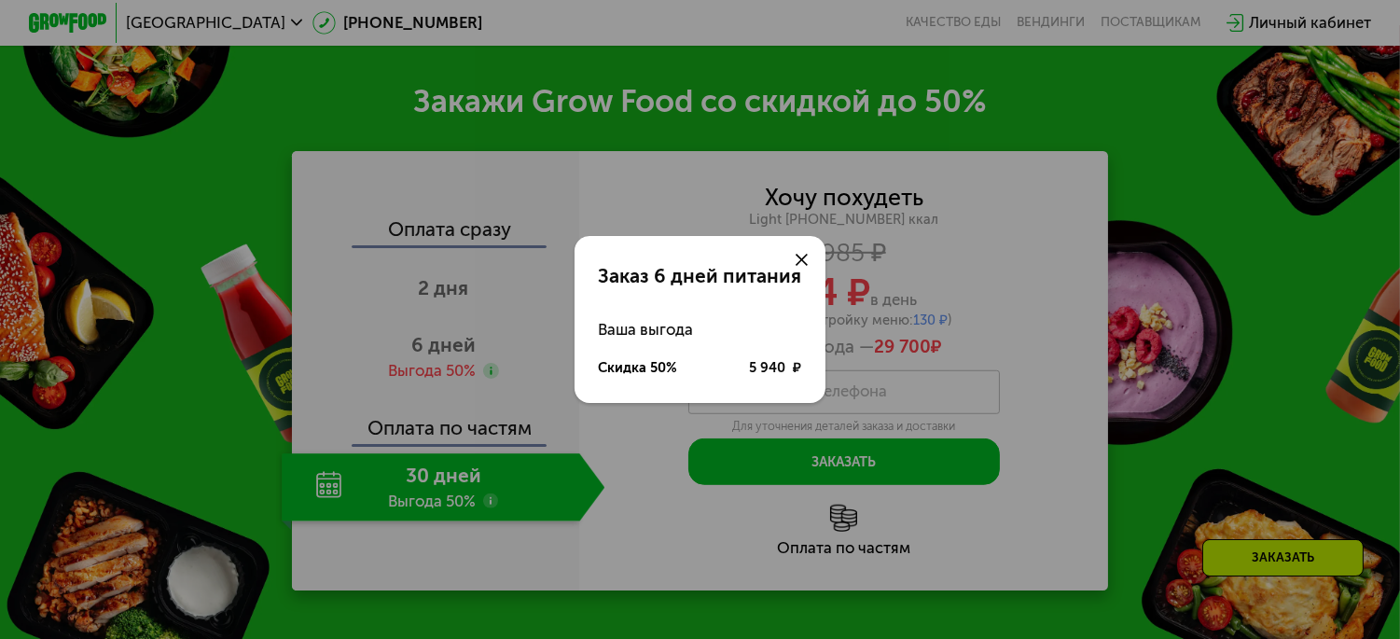
click at [800, 257] on icon at bounding box center [801, 260] width 12 height 12
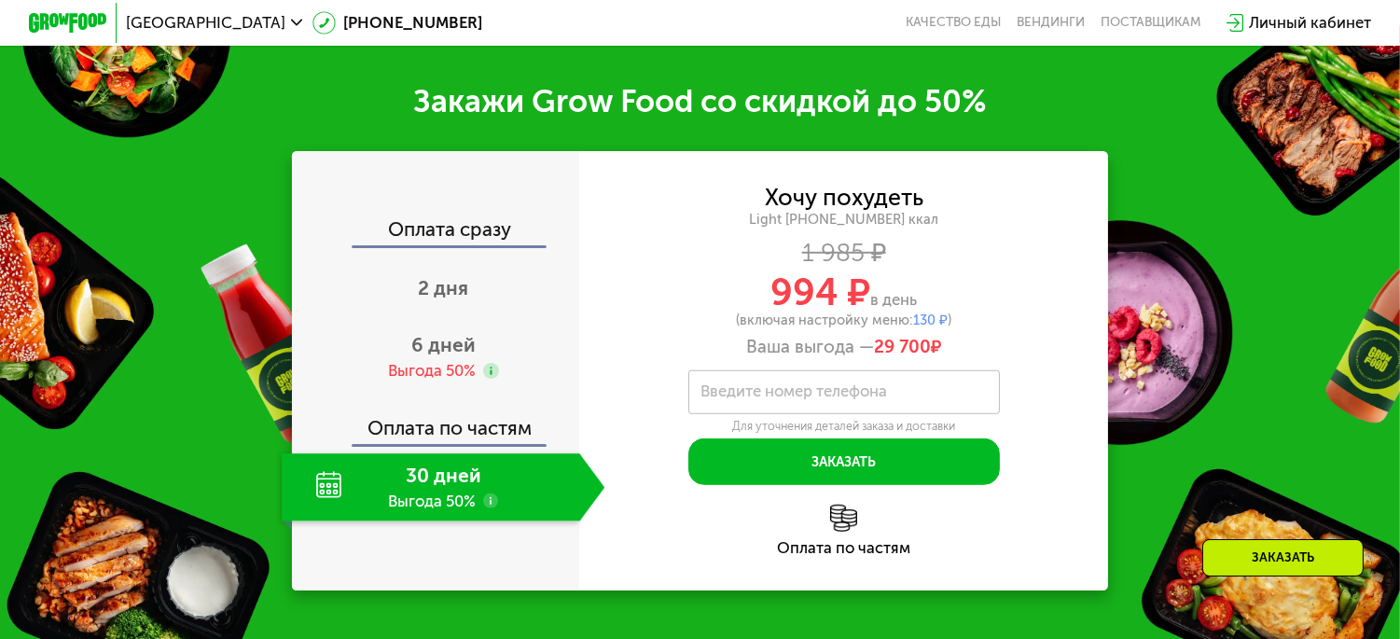
click at [436, 236] on div "Оплата сразу" at bounding box center [436, 232] width 285 height 25
click at [425, 432] on div "Оплата по частям" at bounding box center [436, 421] width 285 height 45
click at [422, 504] on div "30 дней Выгода 50%" at bounding box center [430, 487] width 297 height 68
click at [451, 235] on div "Оплата сразу" at bounding box center [436, 232] width 285 height 25
click at [417, 309] on div "2 дня" at bounding box center [443, 290] width 323 height 68
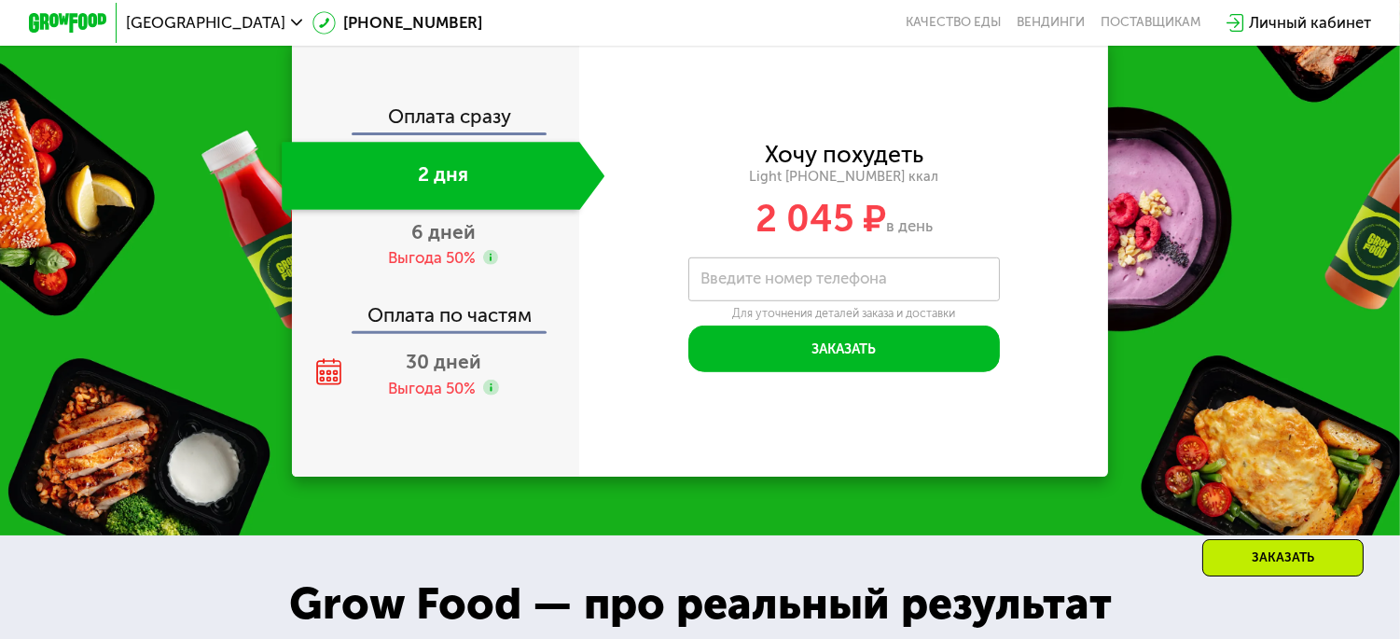
click at [433, 142] on div "2 дня" at bounding box center [430, 176] width 297 height 68
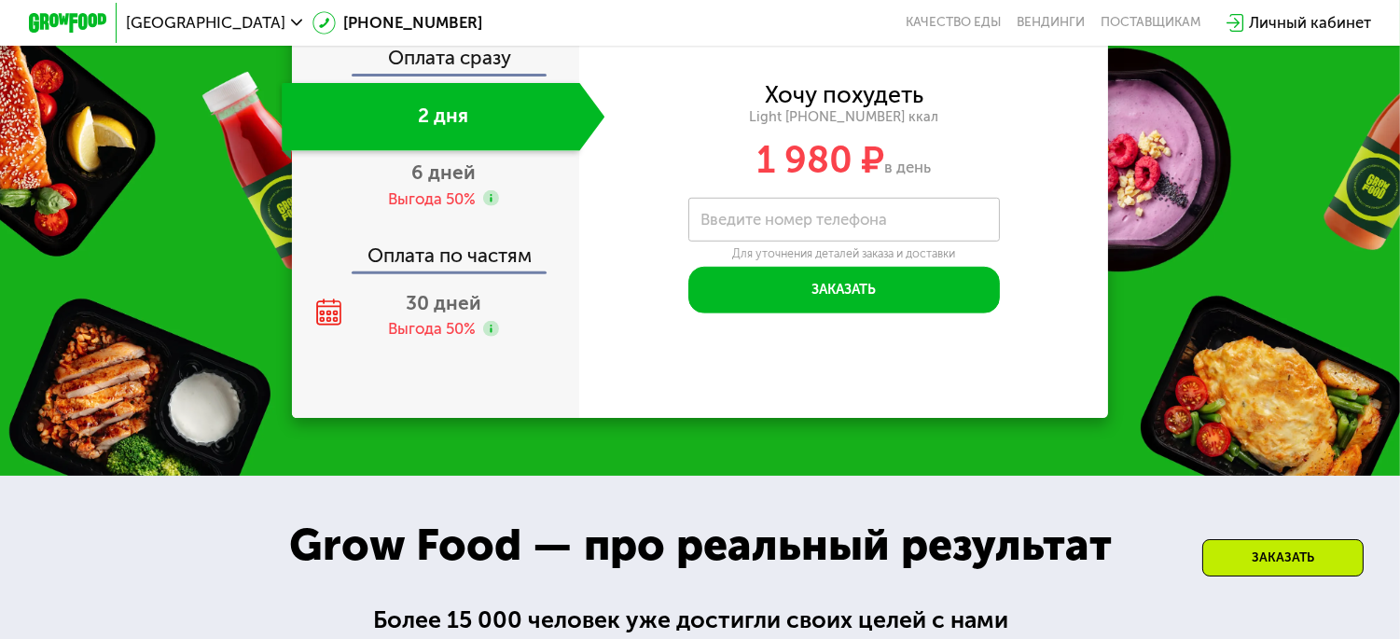
click at [402, 52] on div "Оплата сразу" at bounding box center [436, 60] width 285 height 25
click at [436, 175] on span "6 дней" at bounding box center [443, 171] width 64 height 23
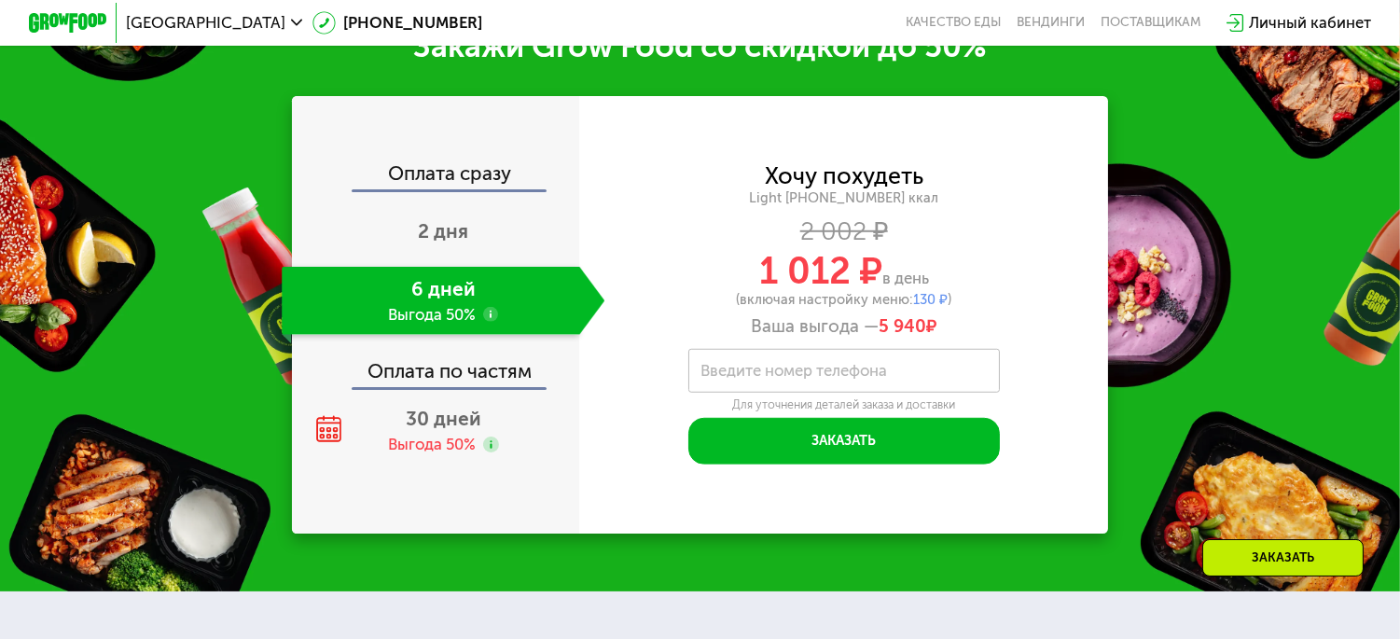
scroll to position [2389, 0]
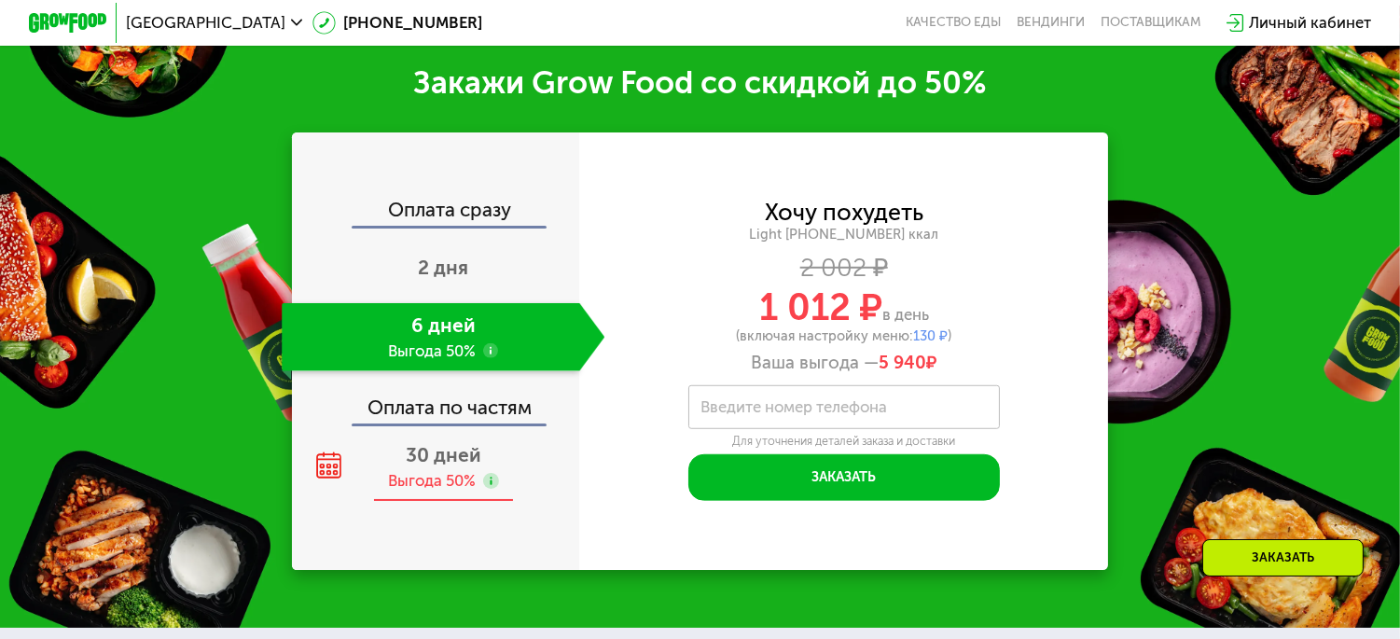
click at [408, 457] on span "30 дней" at bounding box center [444, 454] width 76 height 23
